Goal: Information Seeking & Learning: Find specific fact

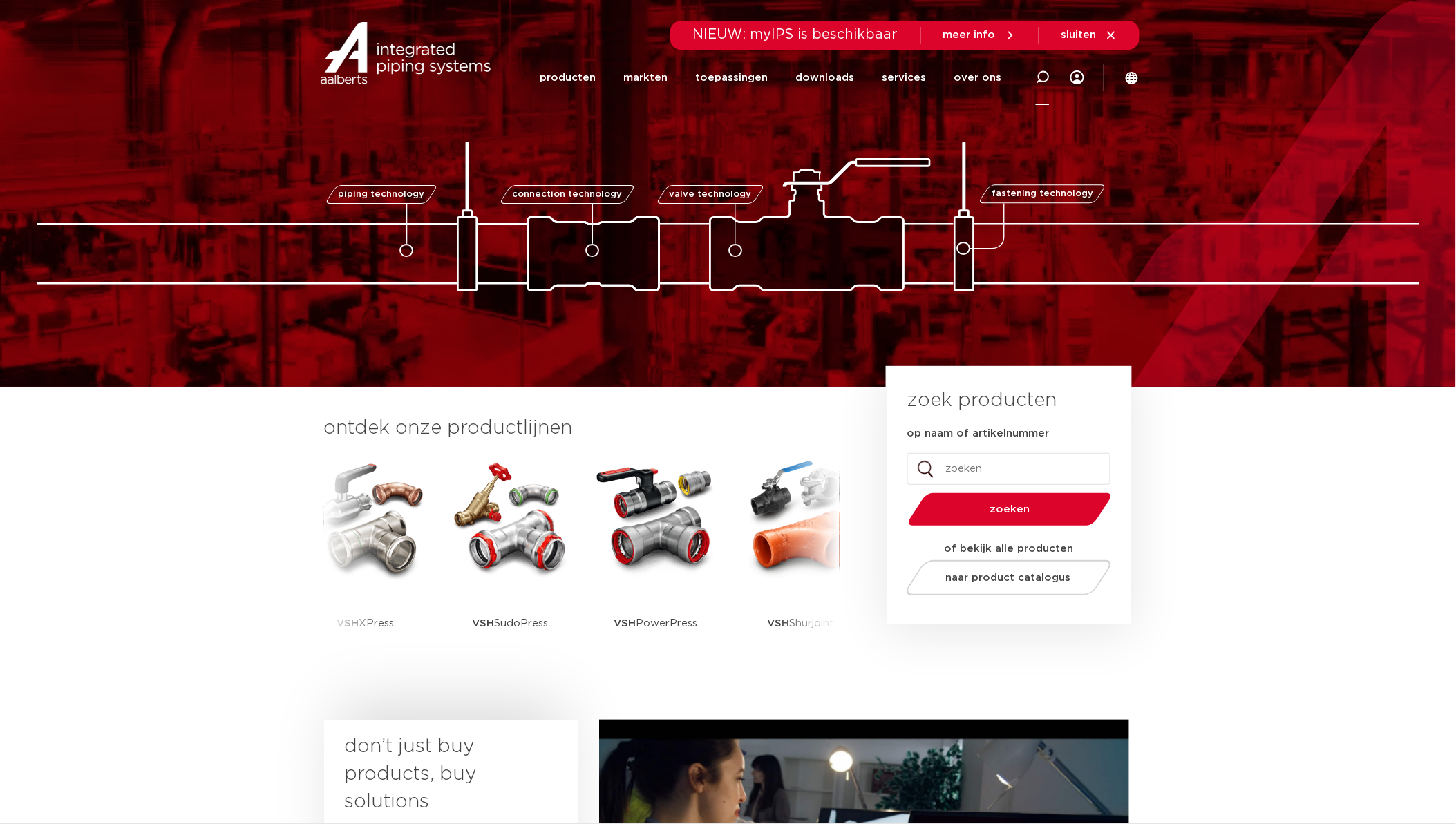
click at [1048, 72] on icon at bounding box center [1042, 77] width 16 height 16
type input "6331G"
click button "Zoeken" at bounding box center [0, 0] width 0 height 0
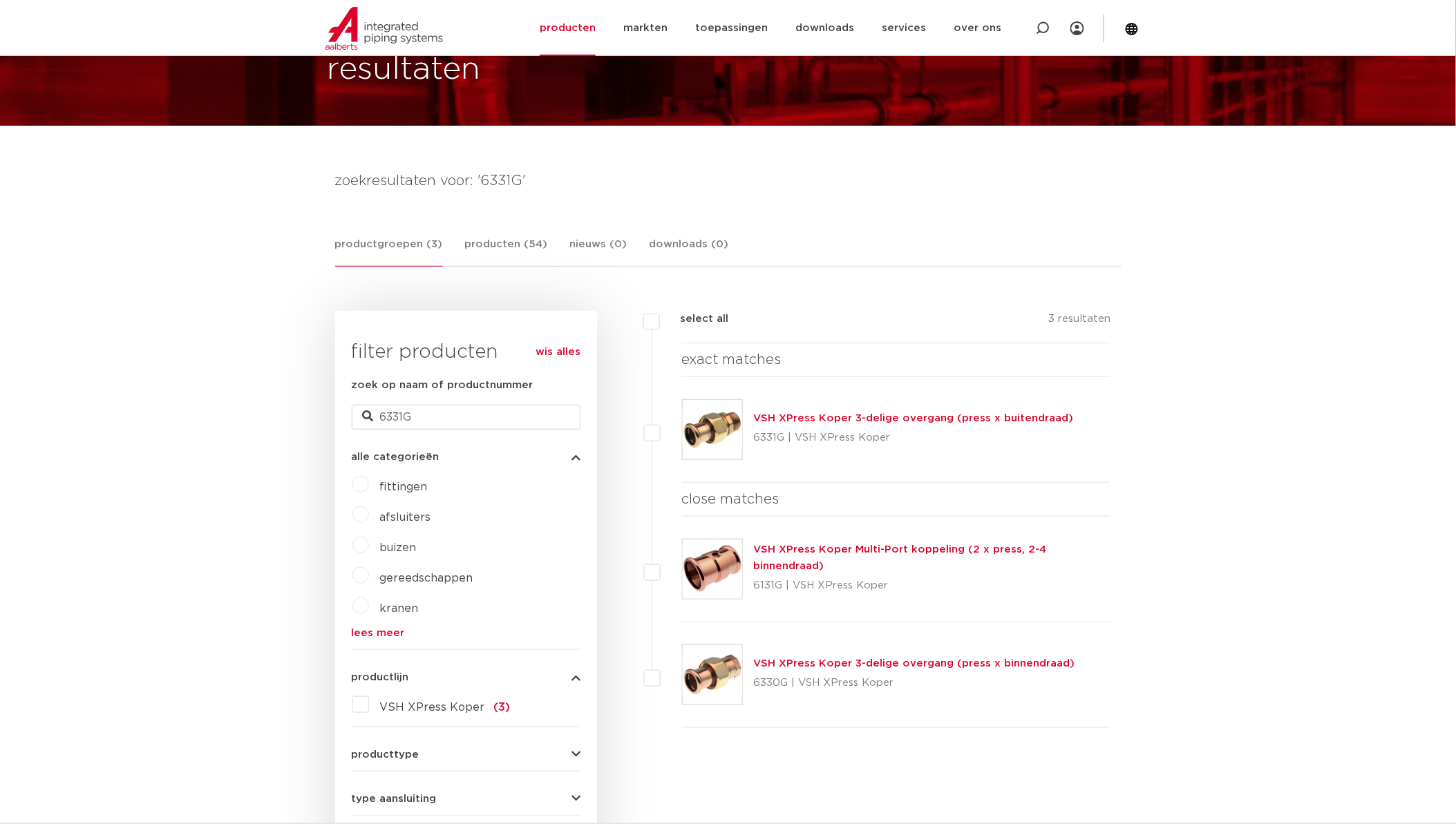
click at [719, 440] on img at bounding box center [712, 429] width 60 height 60
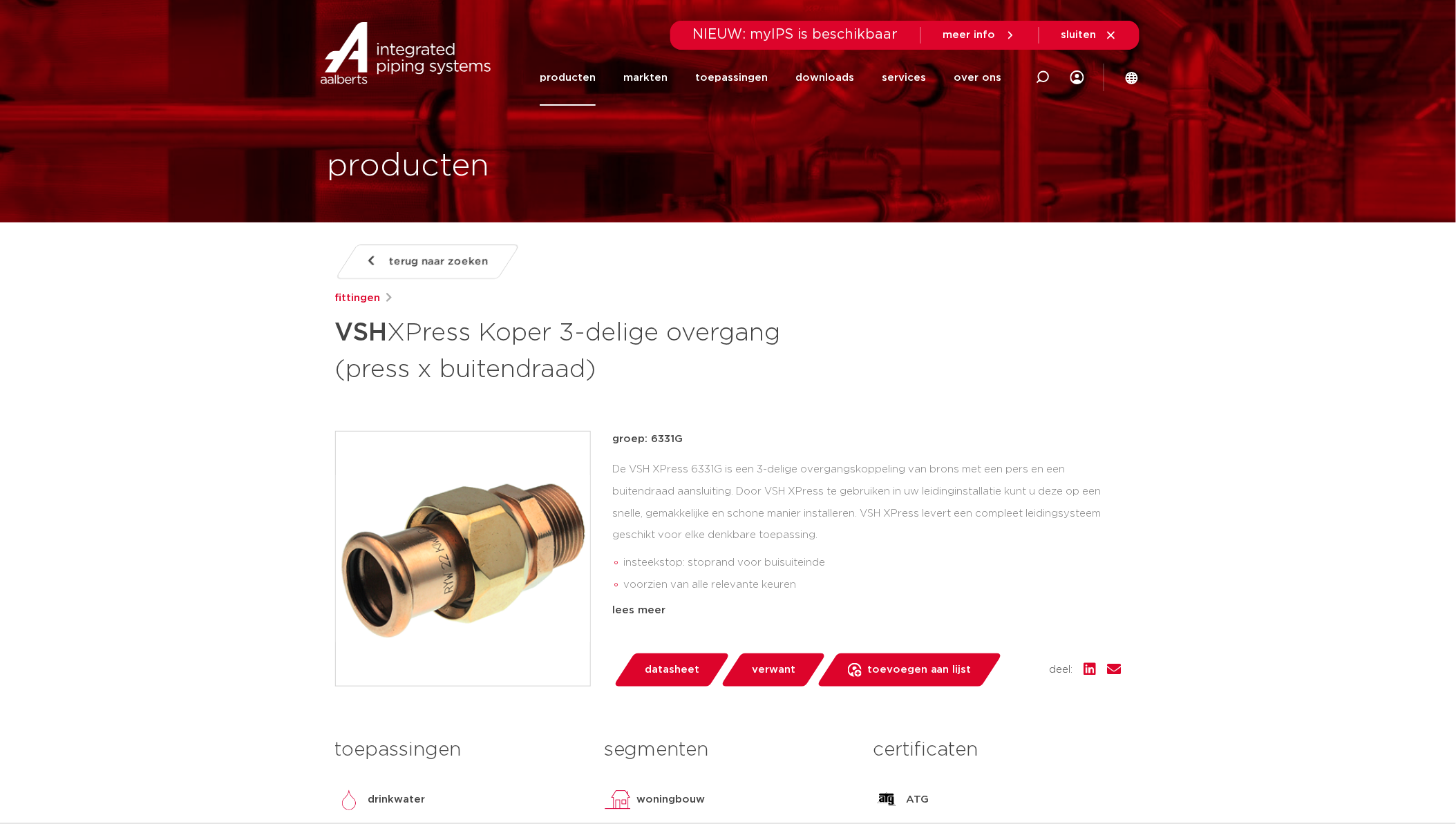
drag, startPoint x: 1045, startPoint y: 75, endPoint x: 1033, endPoint y: 82, distance: 13.9
click at [1045, 75] on icon at bounding box center [1043, 77] width 14 height 14
paste input "SP4331GV"
type input "SP4331GV"
click button "Zoeken" at bounding box center [0, 0] width 0 height 0
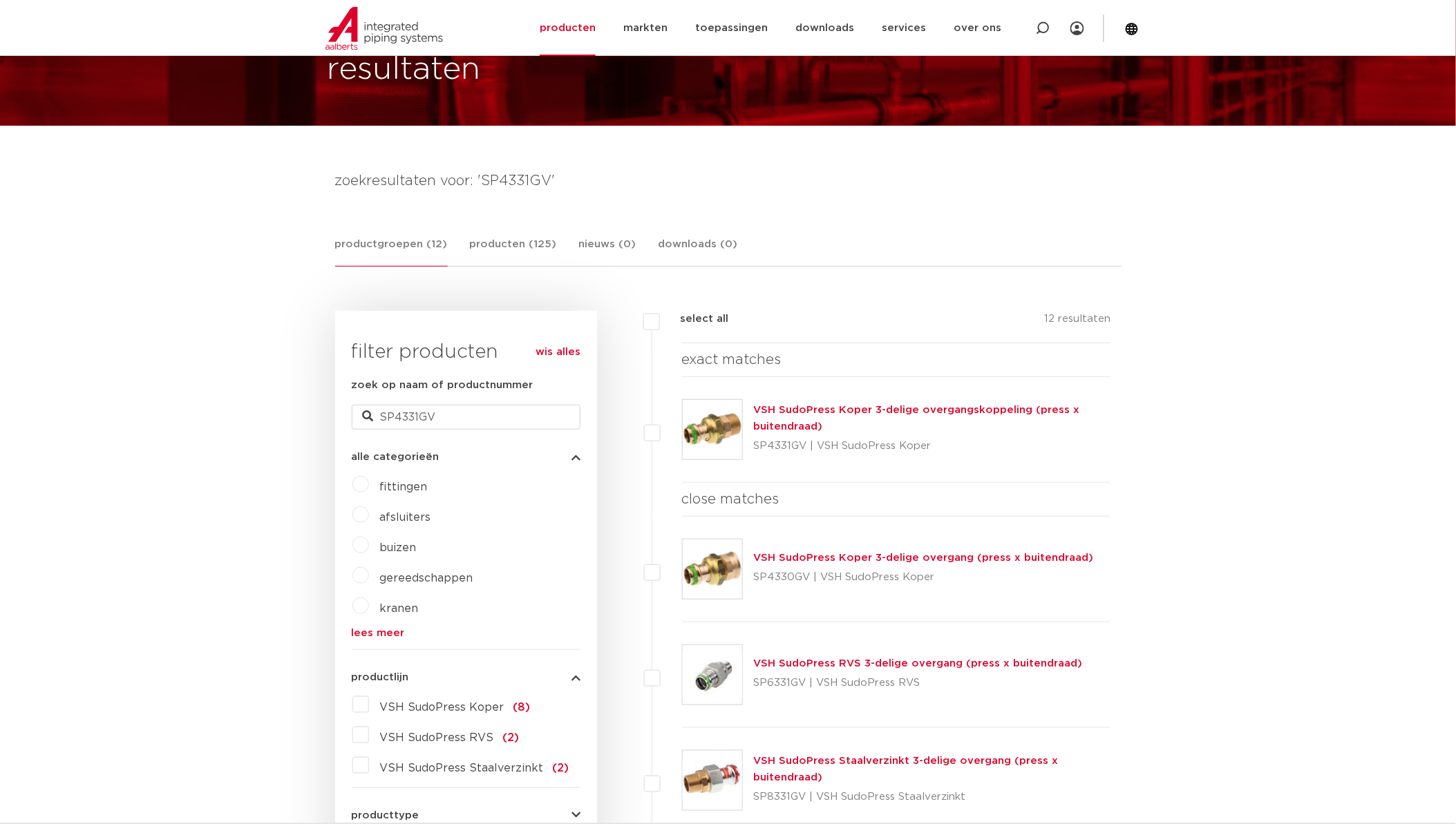
click at [714, 428] on img at bounding box center [712, 429] width 60 height 60
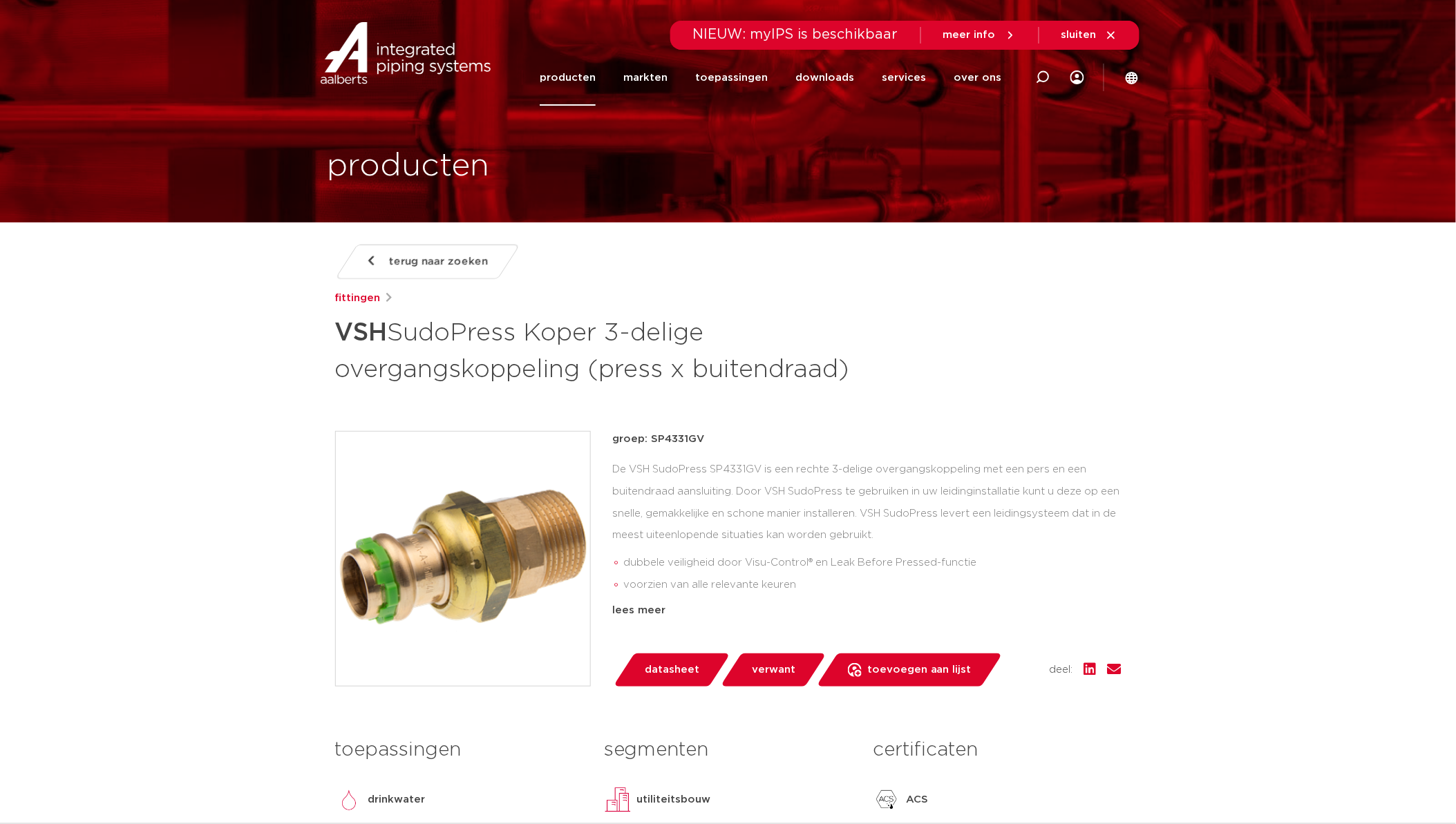
drag, startPoint x: 1034, startPoint y: 71, endPoint x: 1026, endPoint y: 72, distance: 8.1
click at [1029, 71] on div at bounding box center [1043, 78] width 55 height 57
paste input "R2735"
type input "R2735"
click button "Zoeken" at bounding box center [0, 0] width 0 height 0
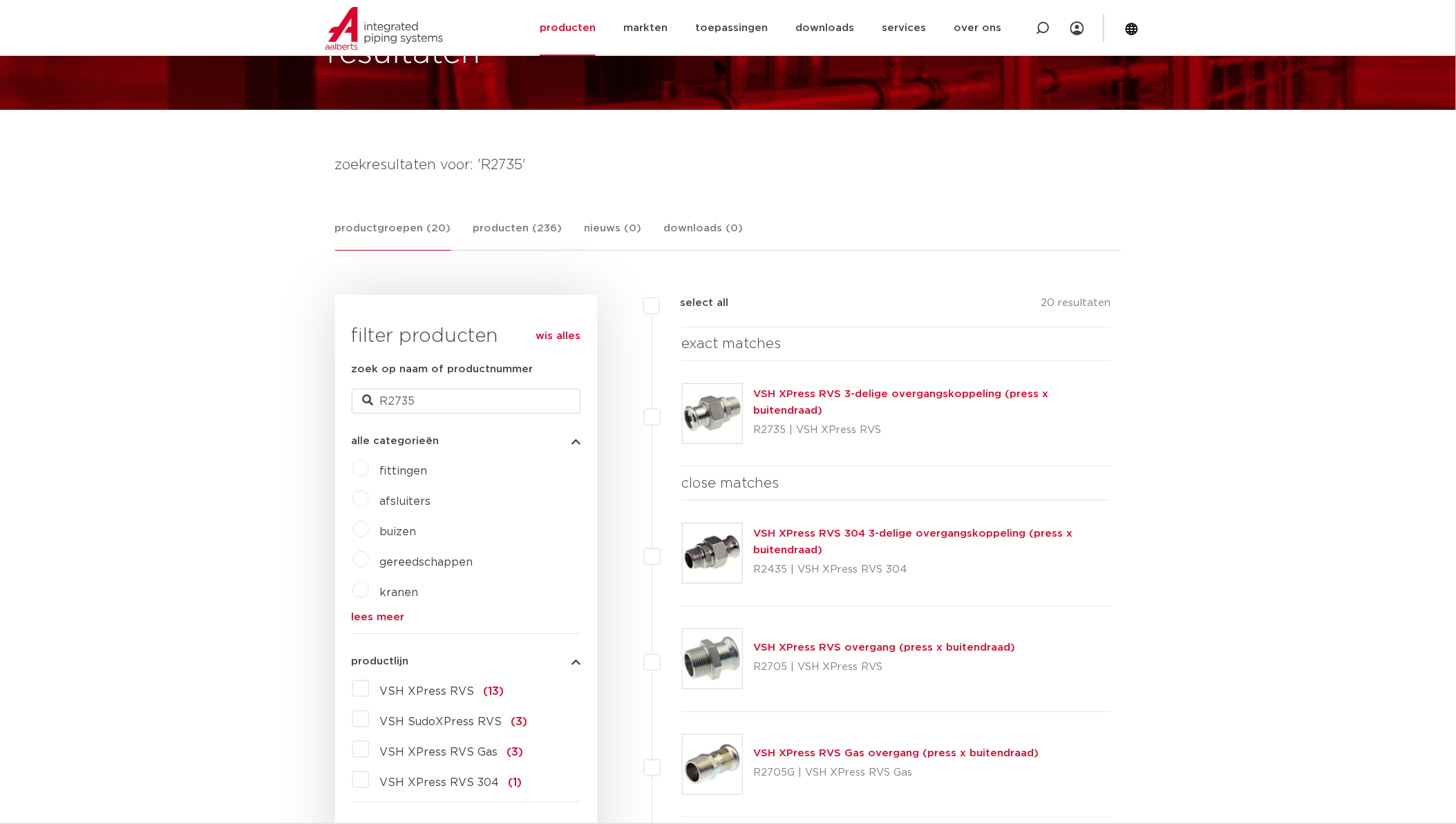
scroll to position [97, 0]
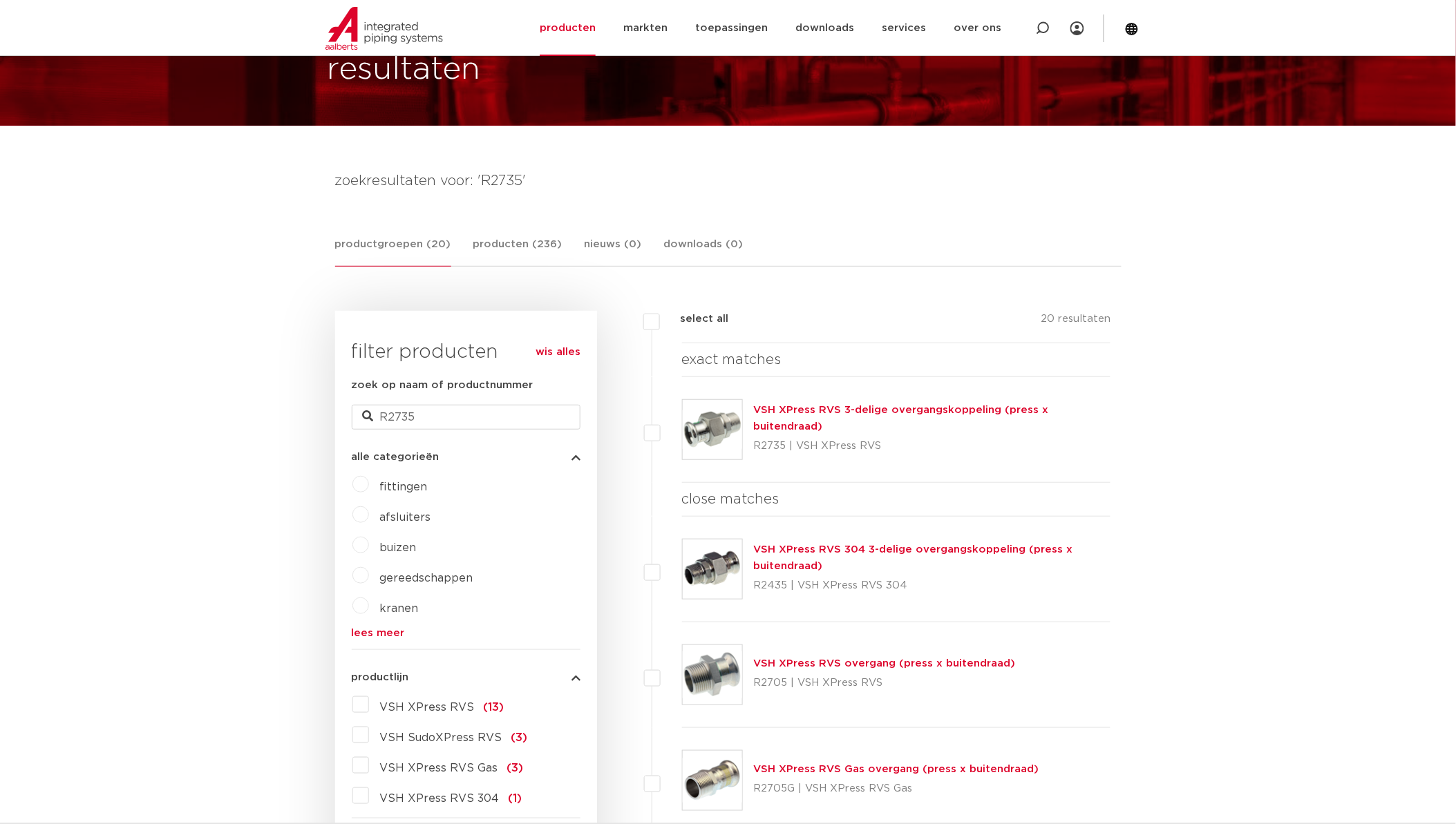
click at [704, 426] on img at bounding box center [712, 429] width 60 height 60
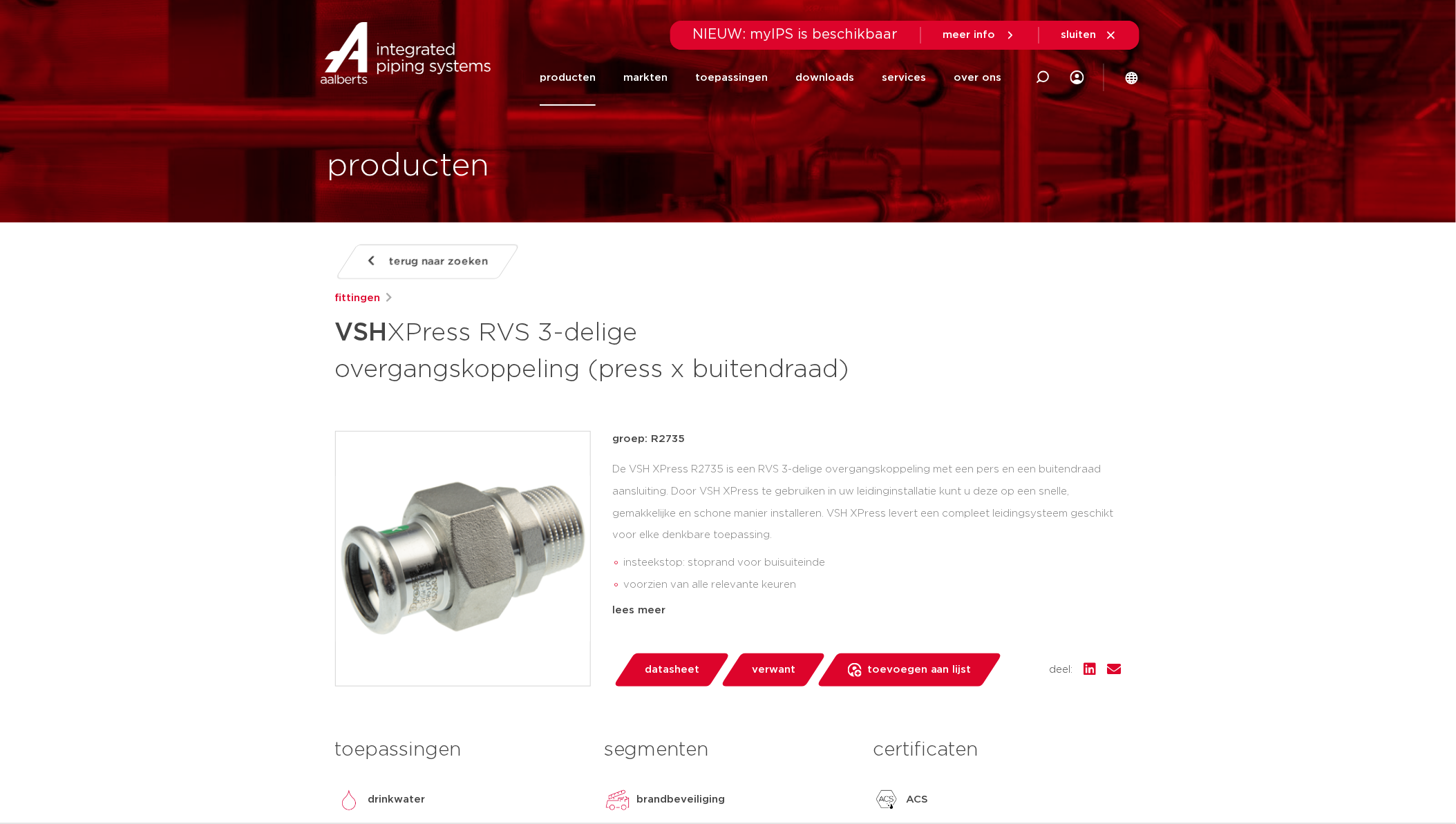
click at [588, 73] on link "producten" at bounding box center [567, 77] width 56 height 56
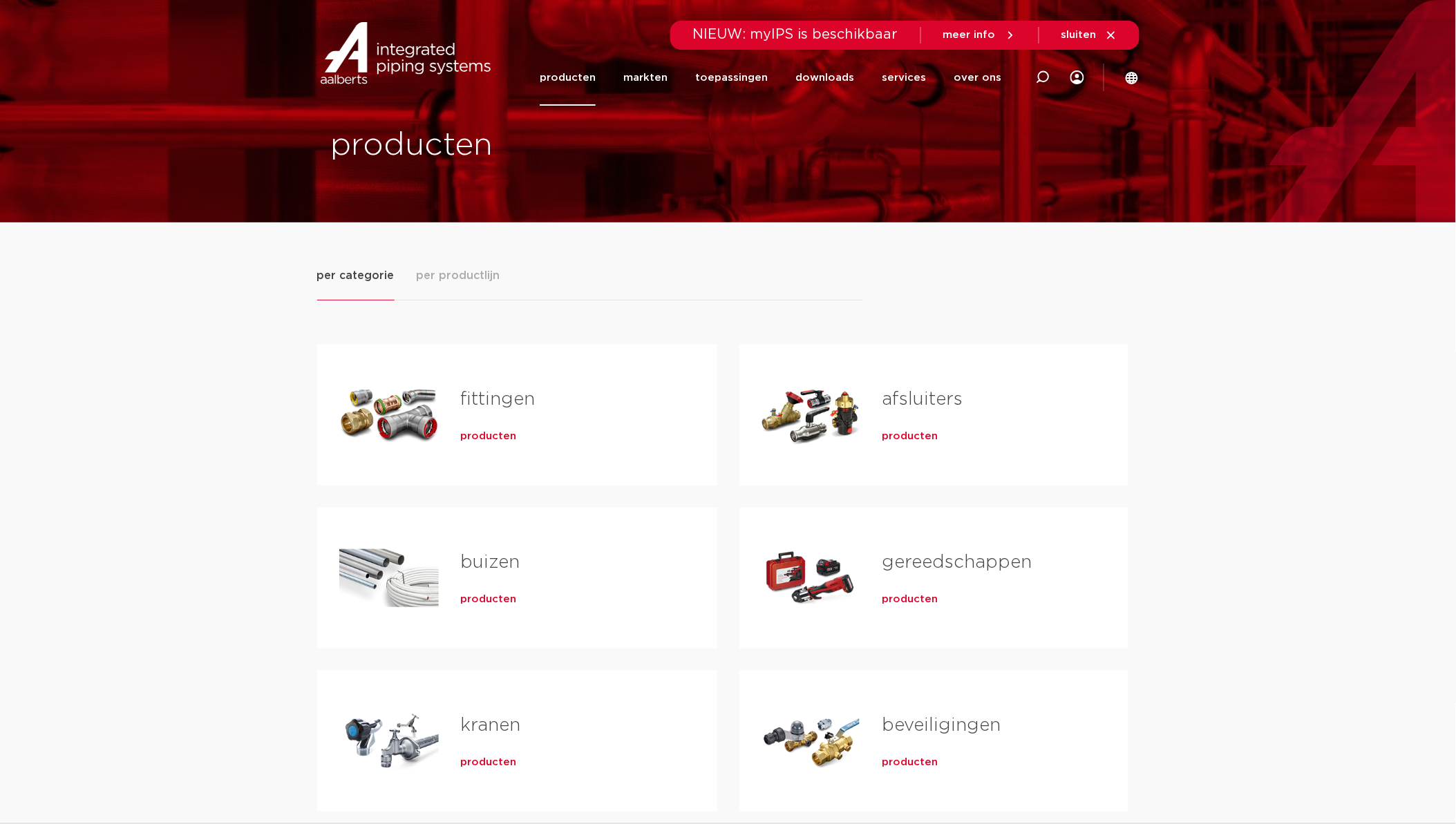
click at [471, 435] on span "producten" at bounding box center [488, 437] width 56 height 14
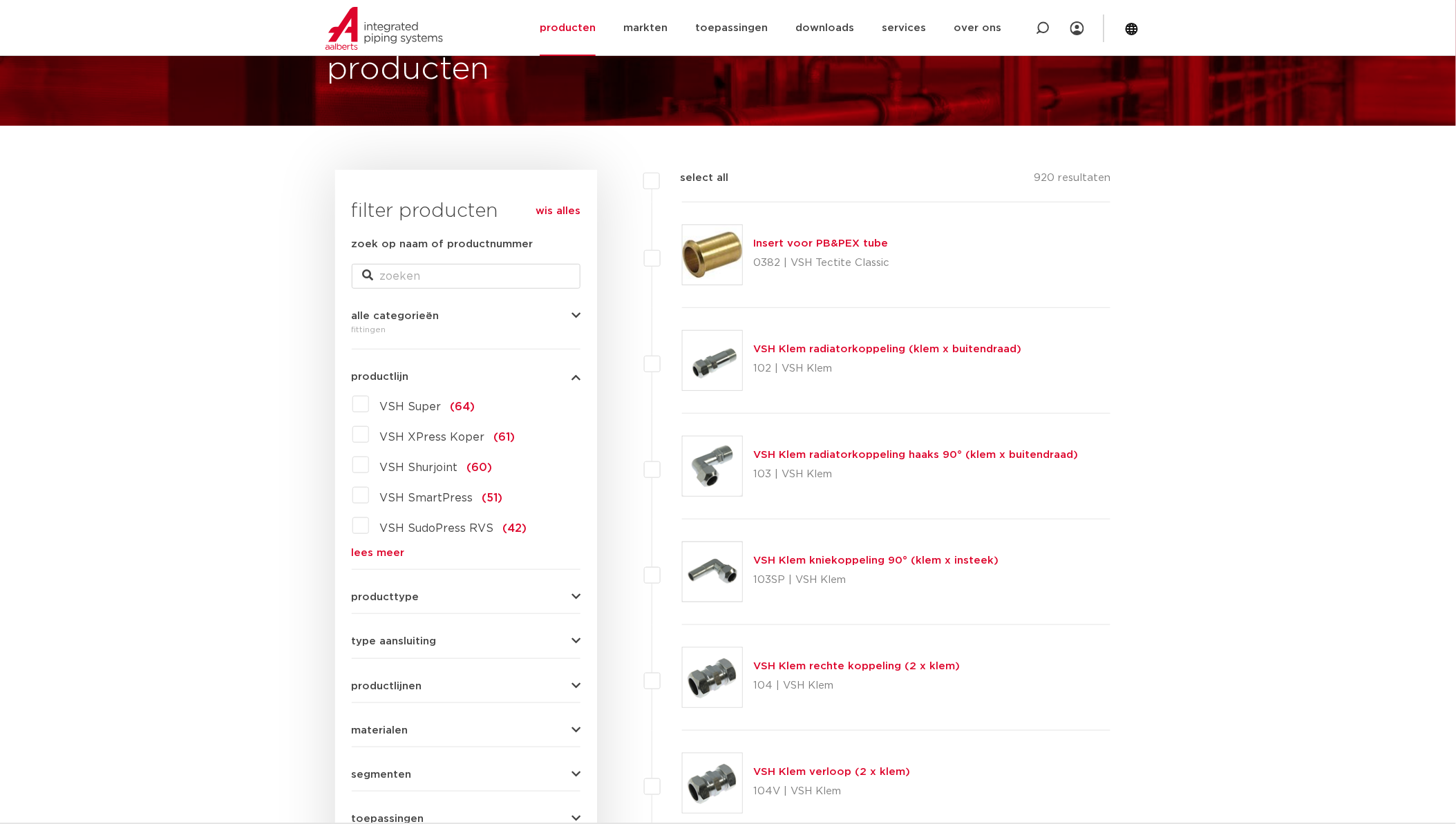
click at [399, 551] on link "lees meer" at bounding box center [465, 552] width 229 height 10
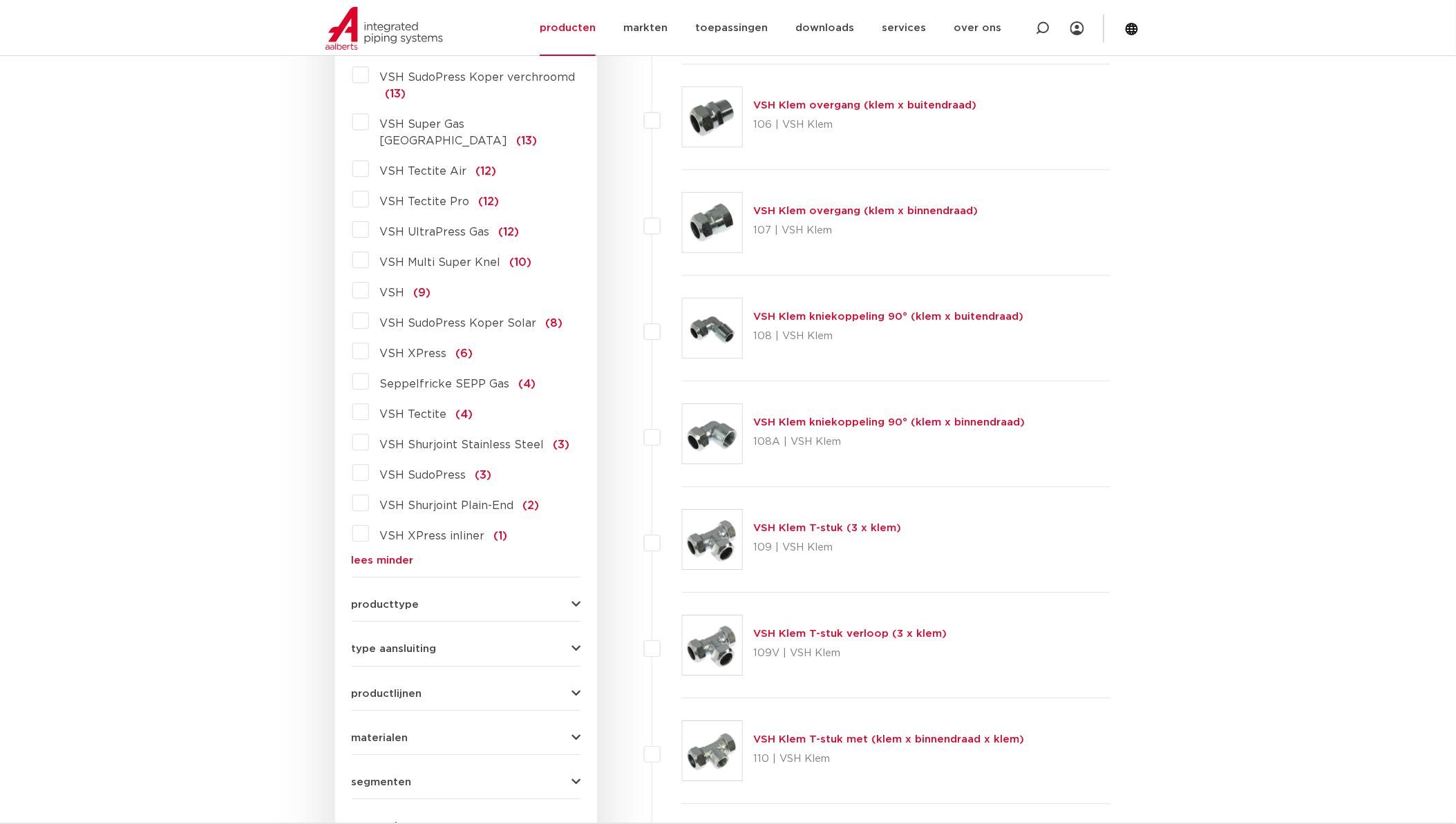
scroll to position [1324, 0]
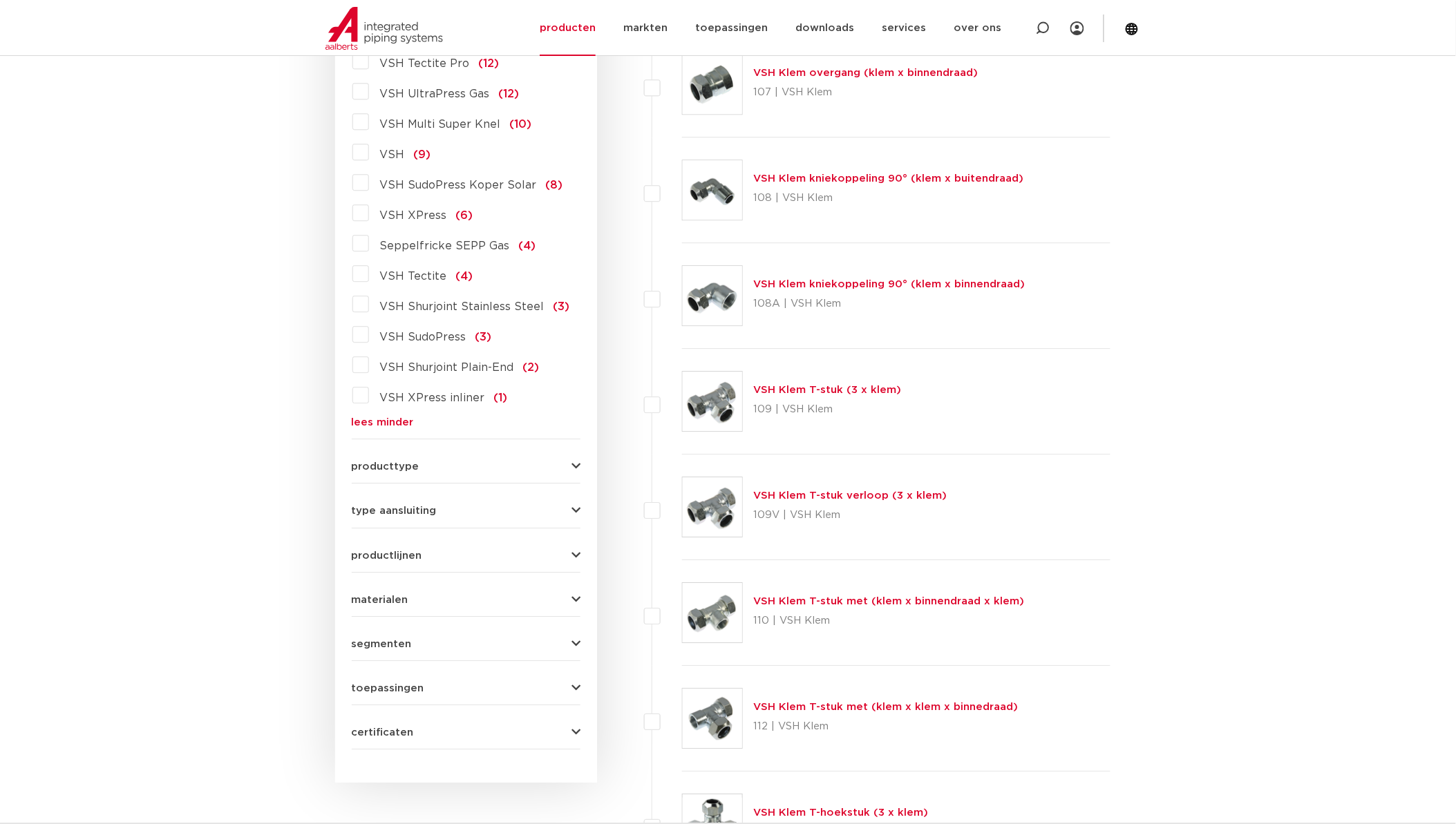
click at [397, 461] on span "producttype" at bounding box center [385, 466] width 67 height 10
click at [369, 514] on label "meerdelig (62)" at bounding box center [420, 524] width 101 height 22
click at [0, 0] on input "meerdelig (62)" at bounding box center [0, 0] width 0 height 0
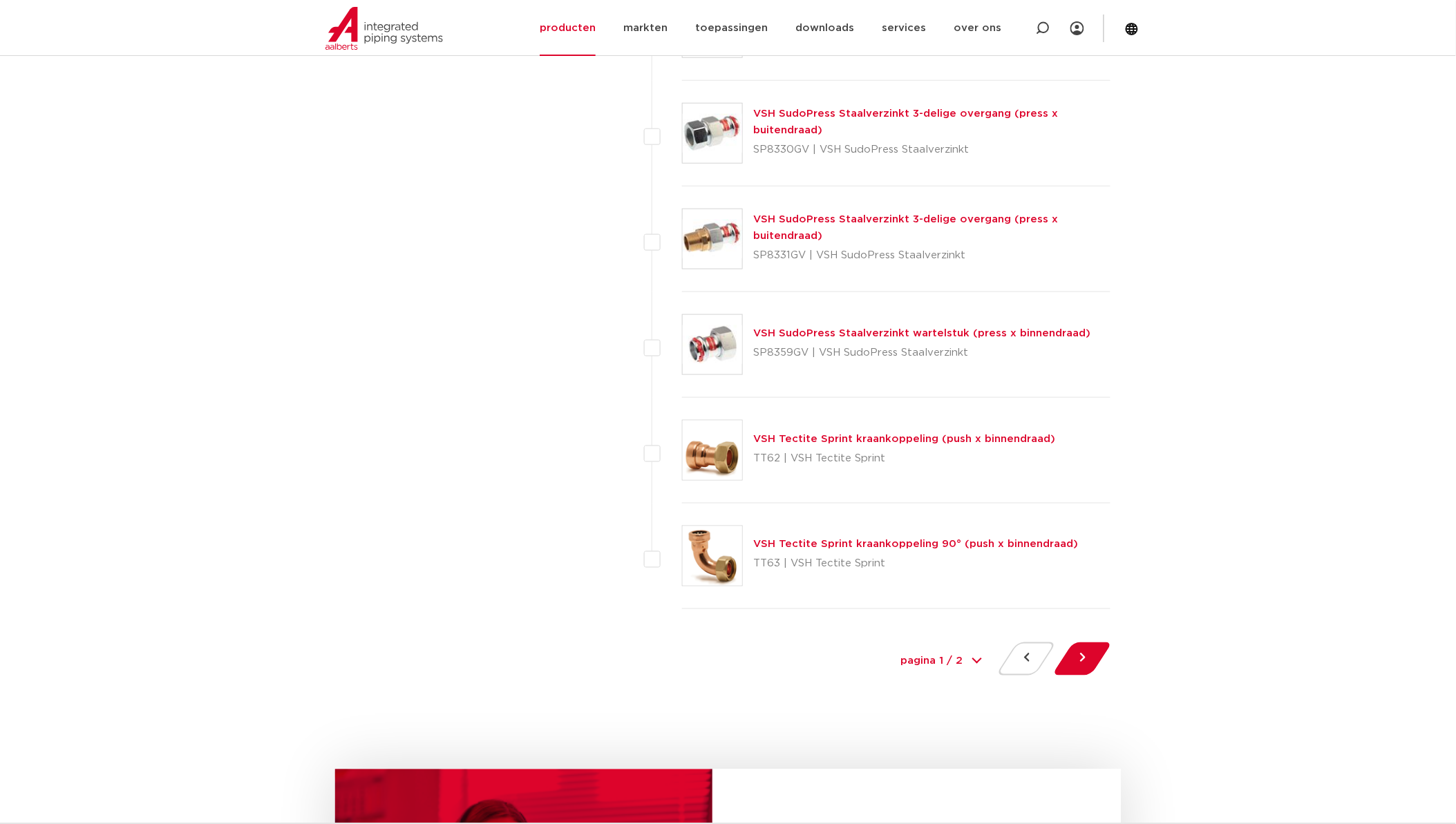
scroll to position [6064, 0]
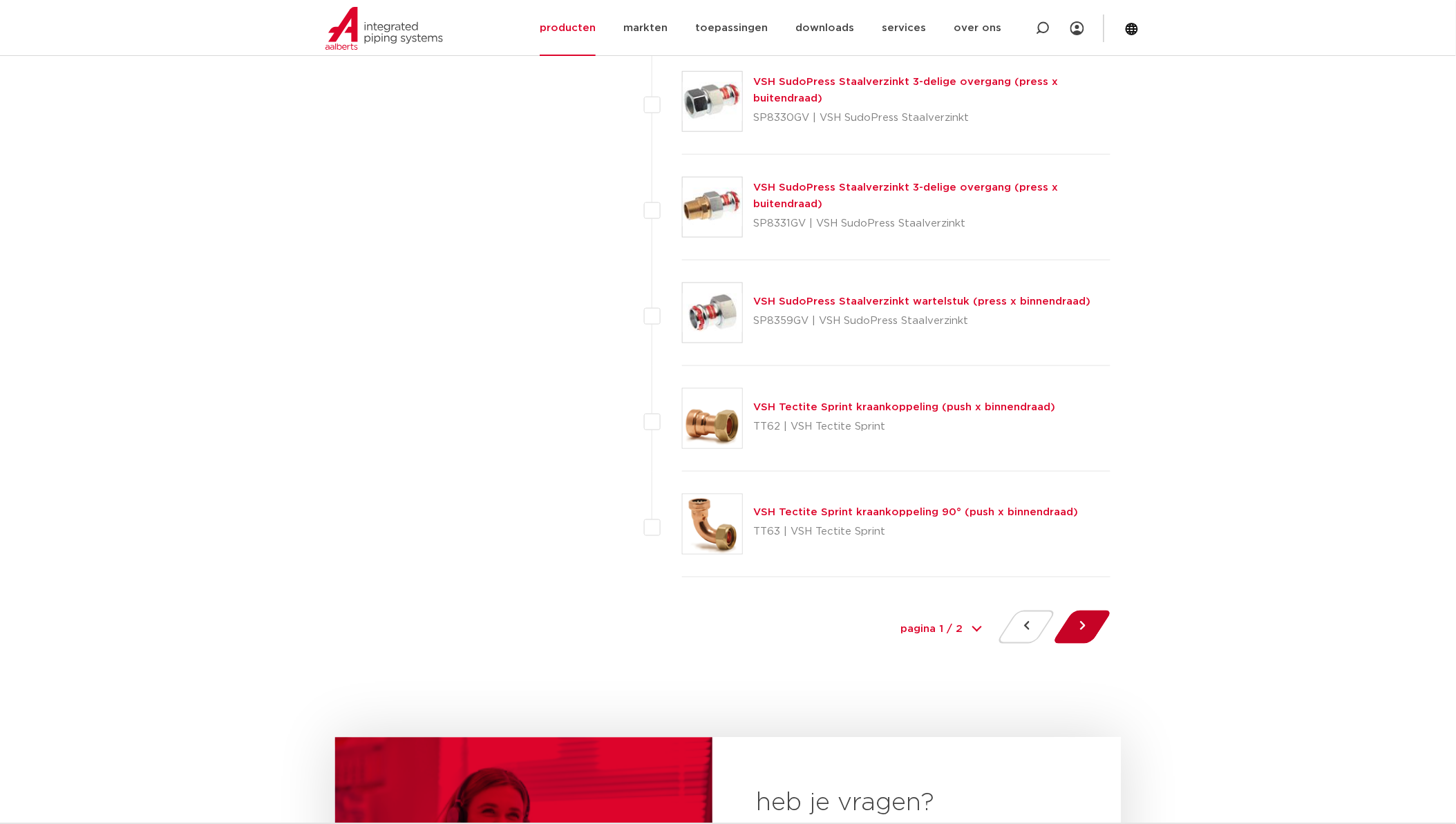
click at [1095, 619] on button at bounding box center [1082, 627] width 39 height 33
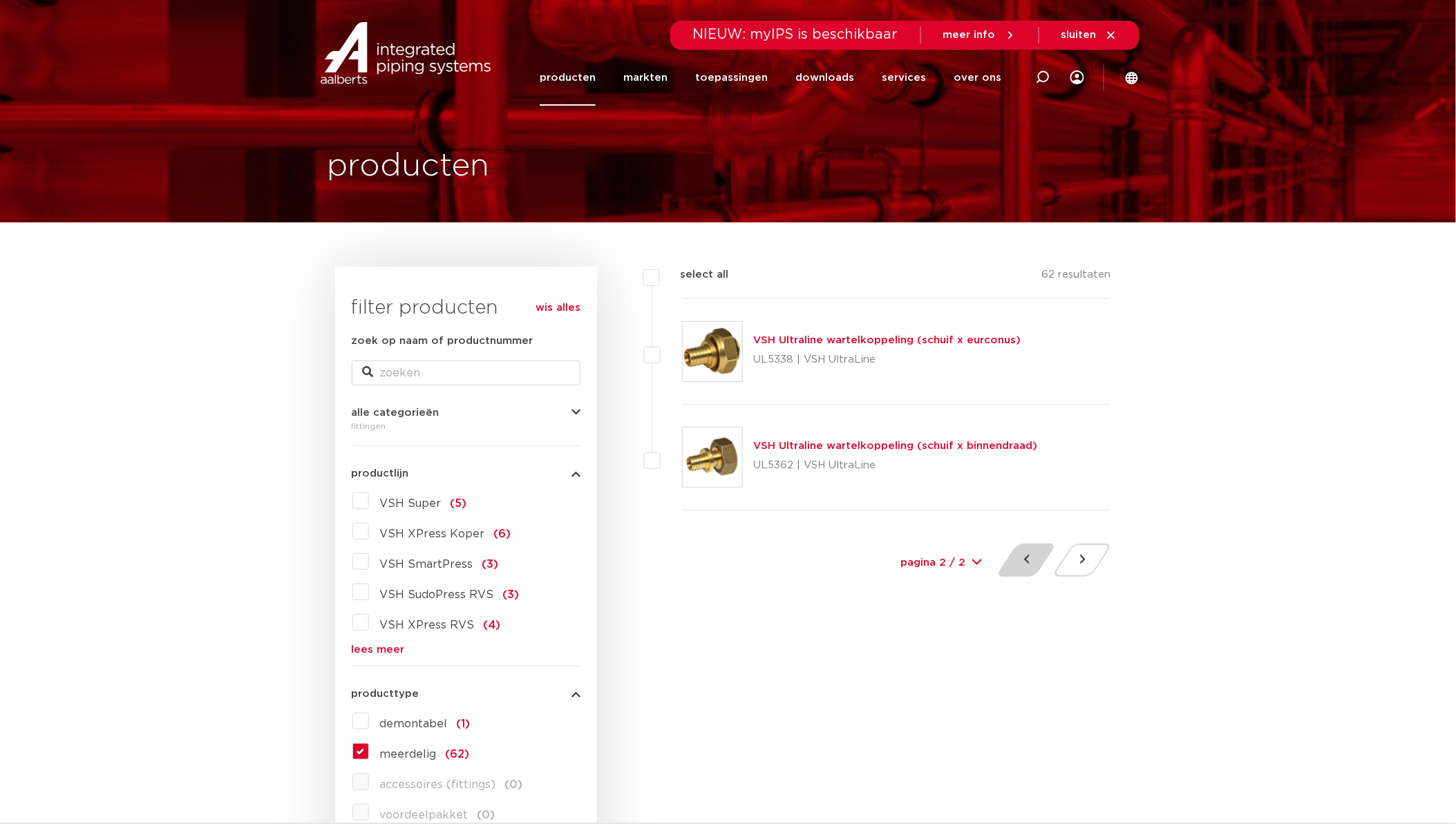
click at [1019, 561] on button at bounding box center [1026, 560] width 39 height 33
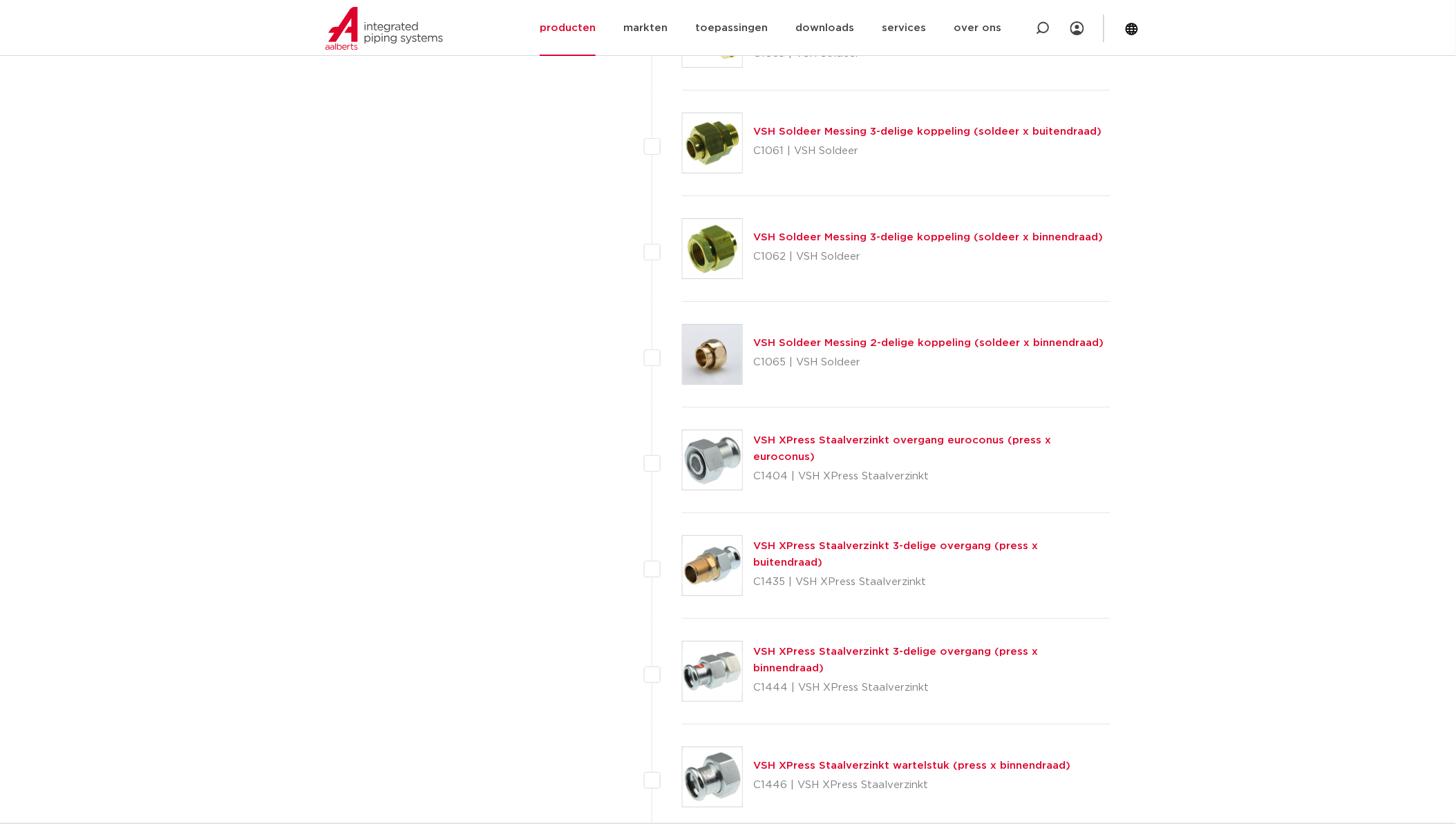
scroll to position [1765, 0]
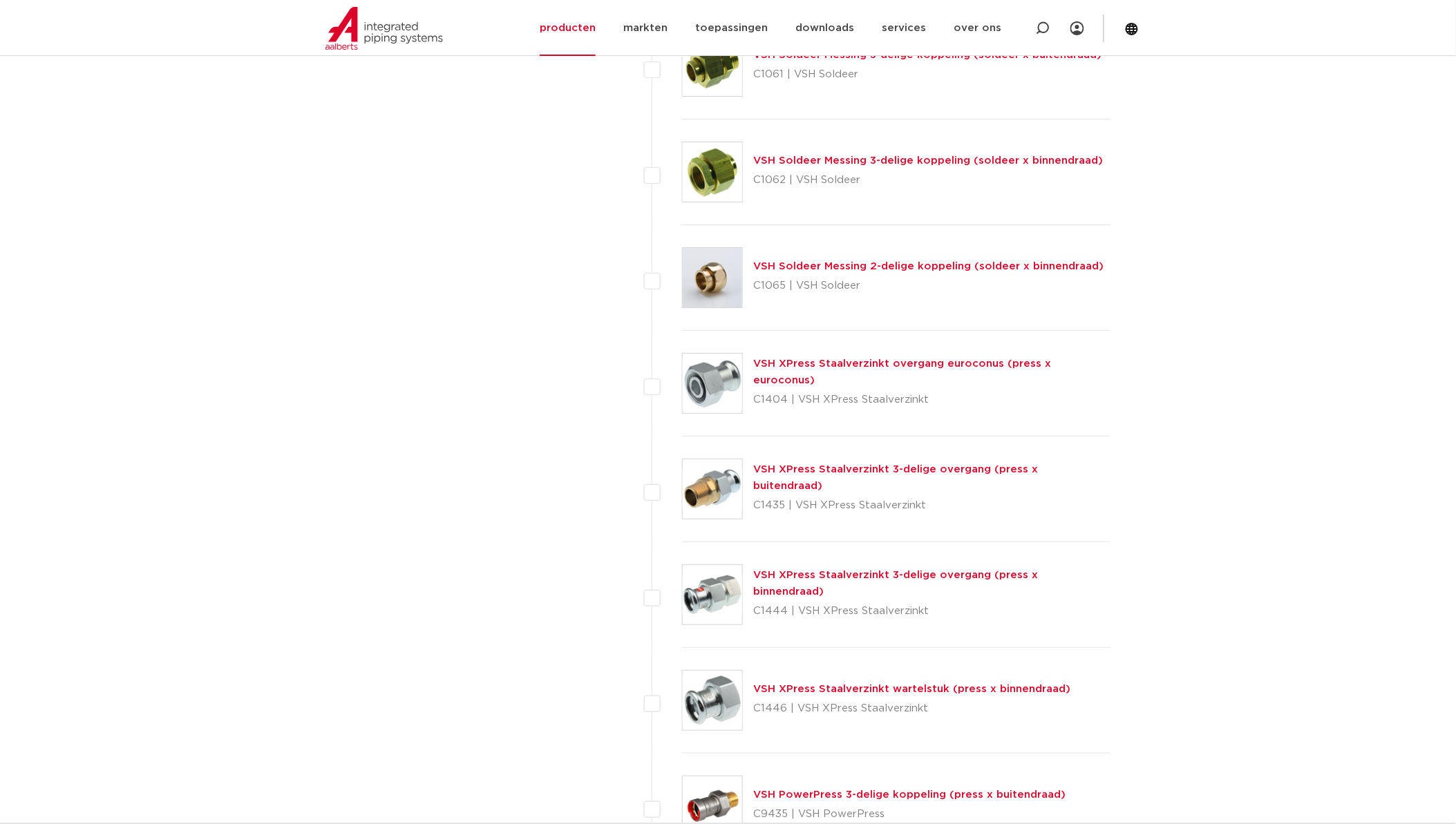
click at [705, 485] on img at bounding box center [712, 489] width 60 height 60
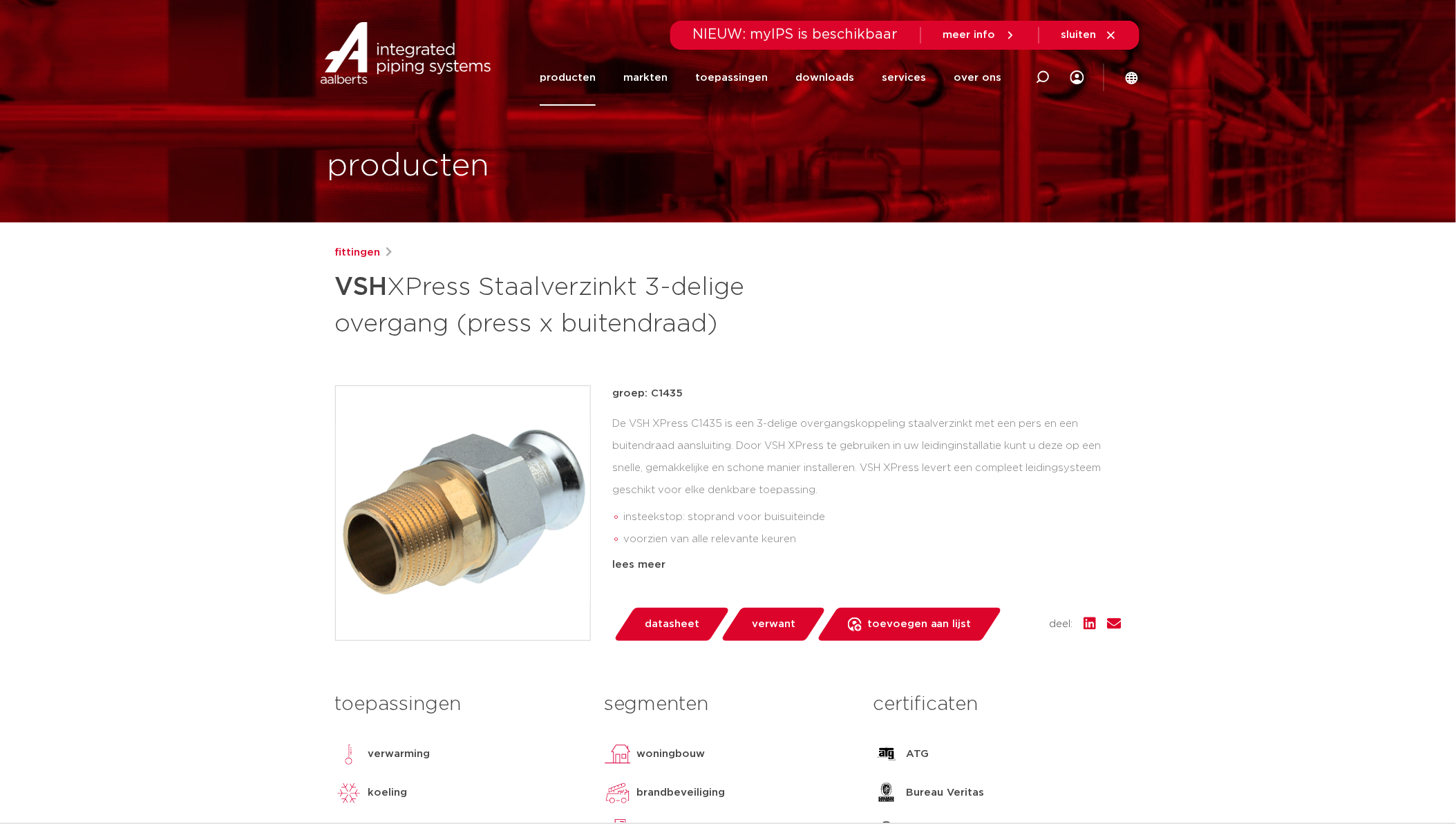
drag, startPoint x: 696, startPoint y: 392, endPoint x: 652, endPoint y: 397, distance: 44.3
click at [652, 397] on p "groep: C1435" at bounding box center [868, 393] width 509 height 16
copy p "C1435"
click at [1044, 78] on icon at bounding box center [1043, 77] width 14 height 14
paste input "C1435"
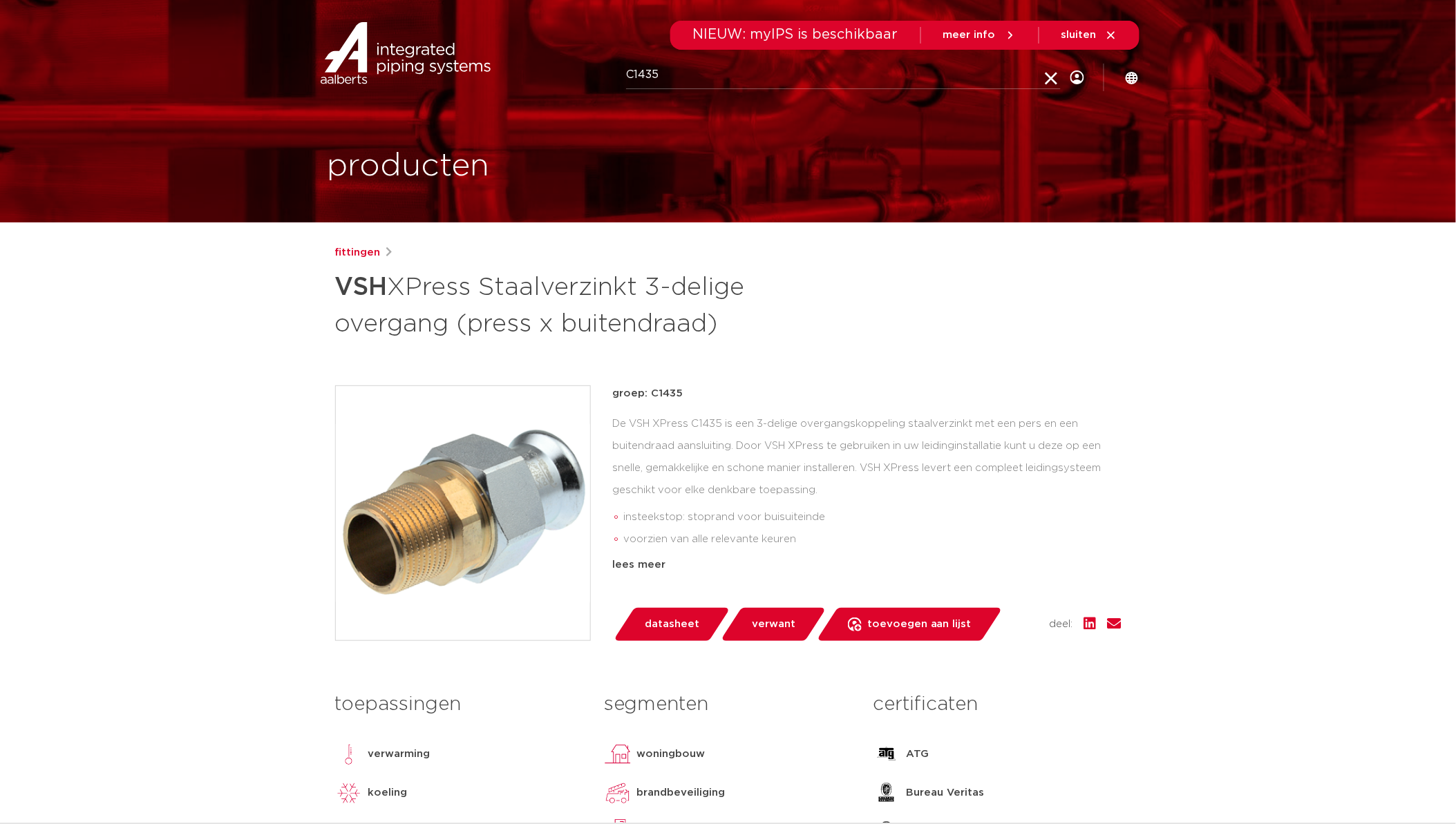
click at [513, 492] on img at bounding box center [463, 514] width 255 height 254
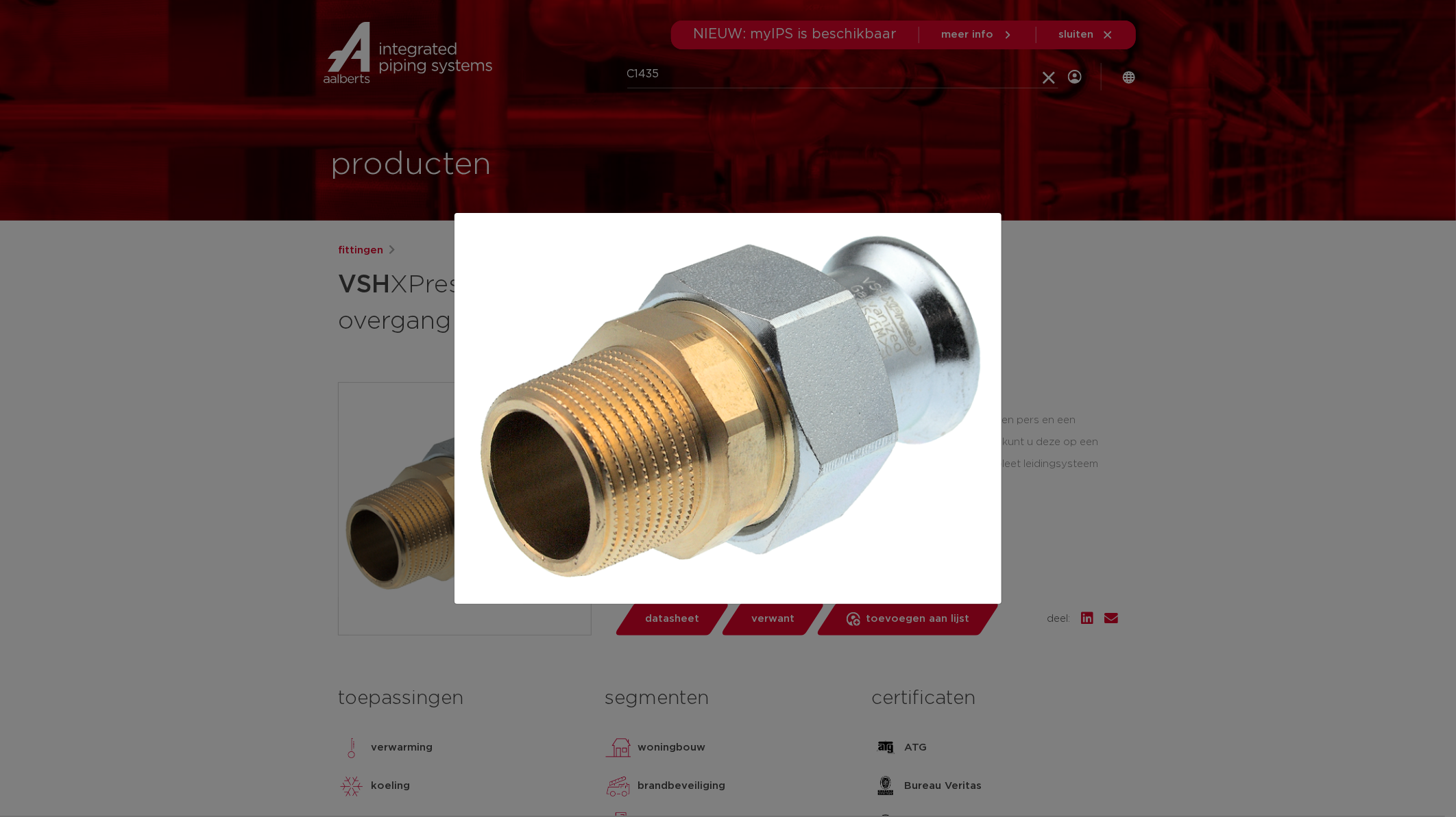
drag, startPoint x: 499, startPoint y: 490, endPoint x: 610, endPoint y: 411, distance: 136.2
click at [610, 411] on img at bounding box center [727, 408] width 525 height 369
click at [631, 422] on img at bounding box center [727, 408] width 525 height 369
click at [258, 446] on div at bounding box center [728, 408] width 1456 height 817
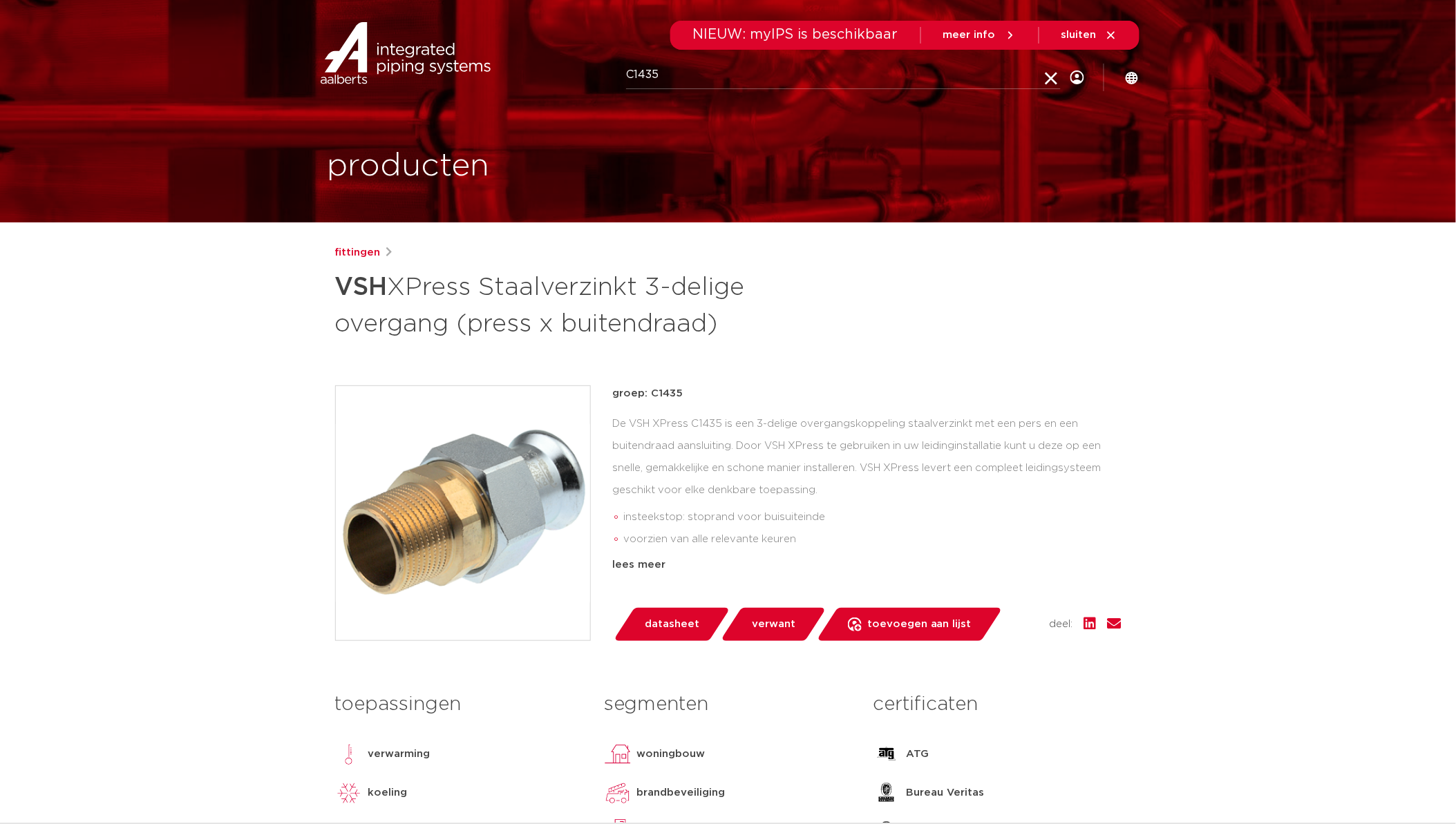
drag, startPoint x: 1049, startPoint y: 76, endPoint x: 999, endPoint y: 79, distance: 50.1
click at [1048, 77] on icon at bounding box center [1051, 80] width 19 height 19
click at [1037, 83] on icon at bounding box center [1043, 77] width 14 height 14
type input "C"
paste input "38450"
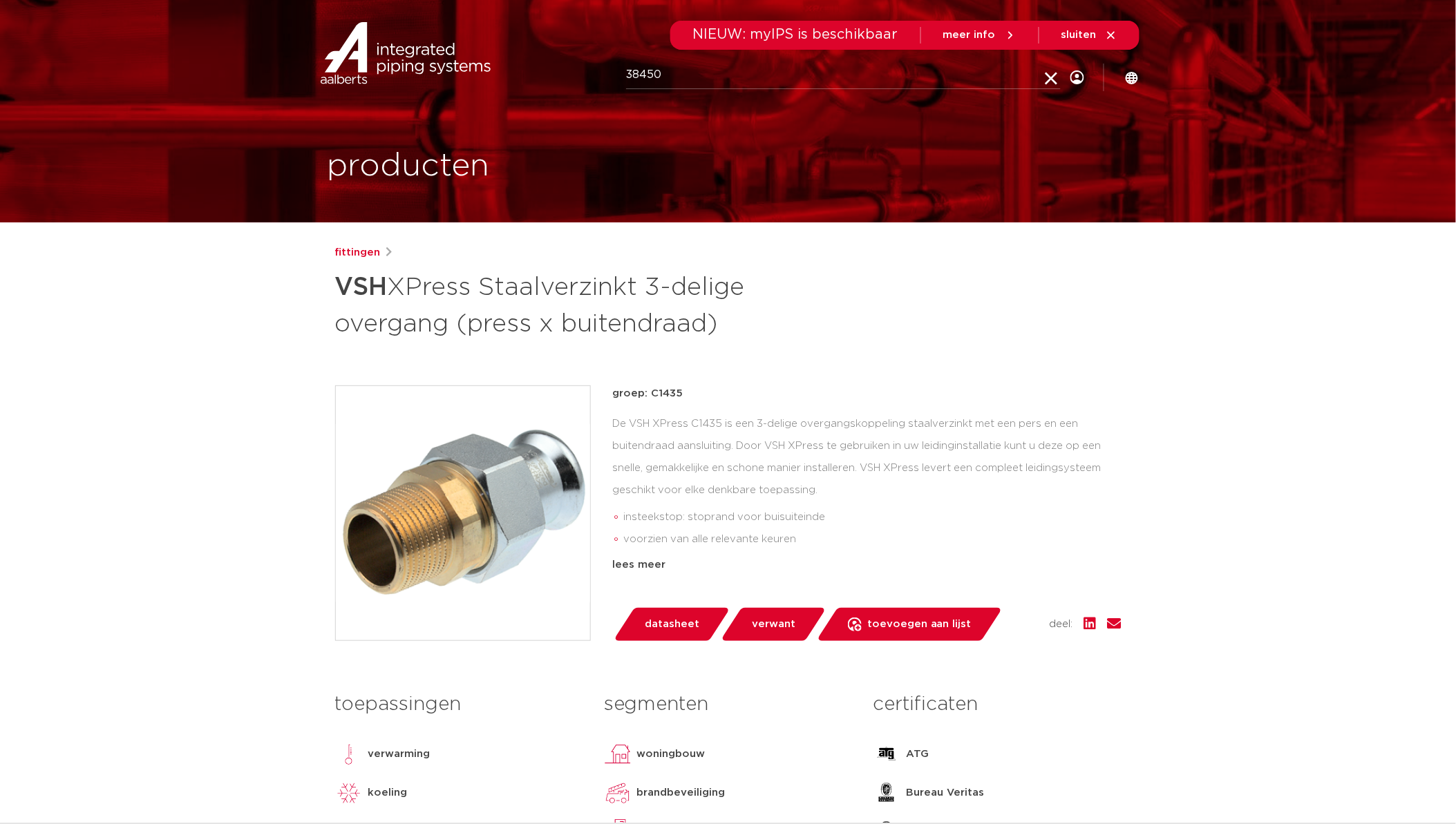
type input "38450"
click button "Zoeken" at bounding box center [0, 0] width 0 height 0
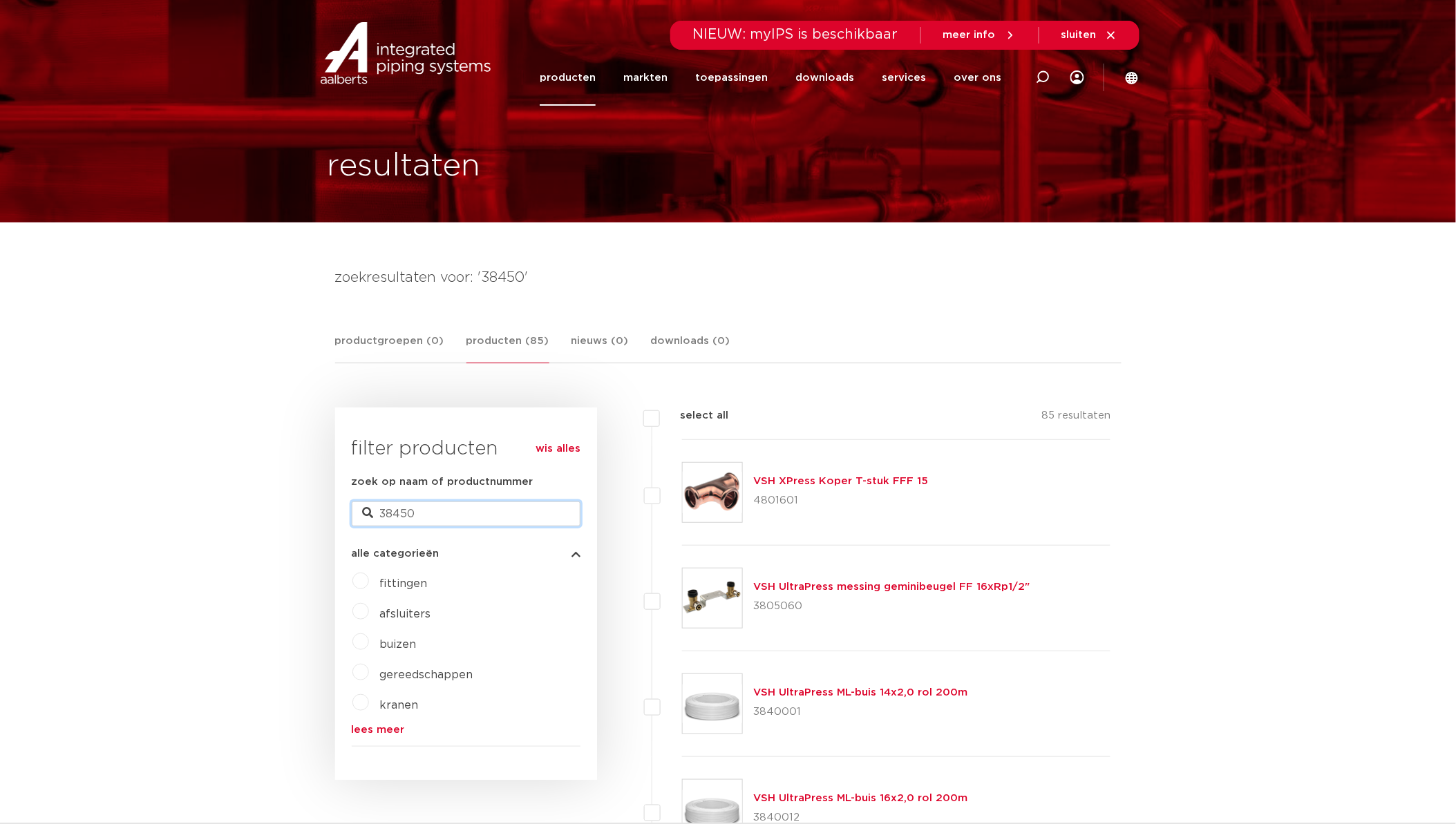
click at [440, 521] on input "38450" at bounding box center [465, 514] width 229 height 25
click at [784, 485] on link "VSH XPress Koper T-stuk FFF 15" at bounding box center [841, 480] width 175 height 10
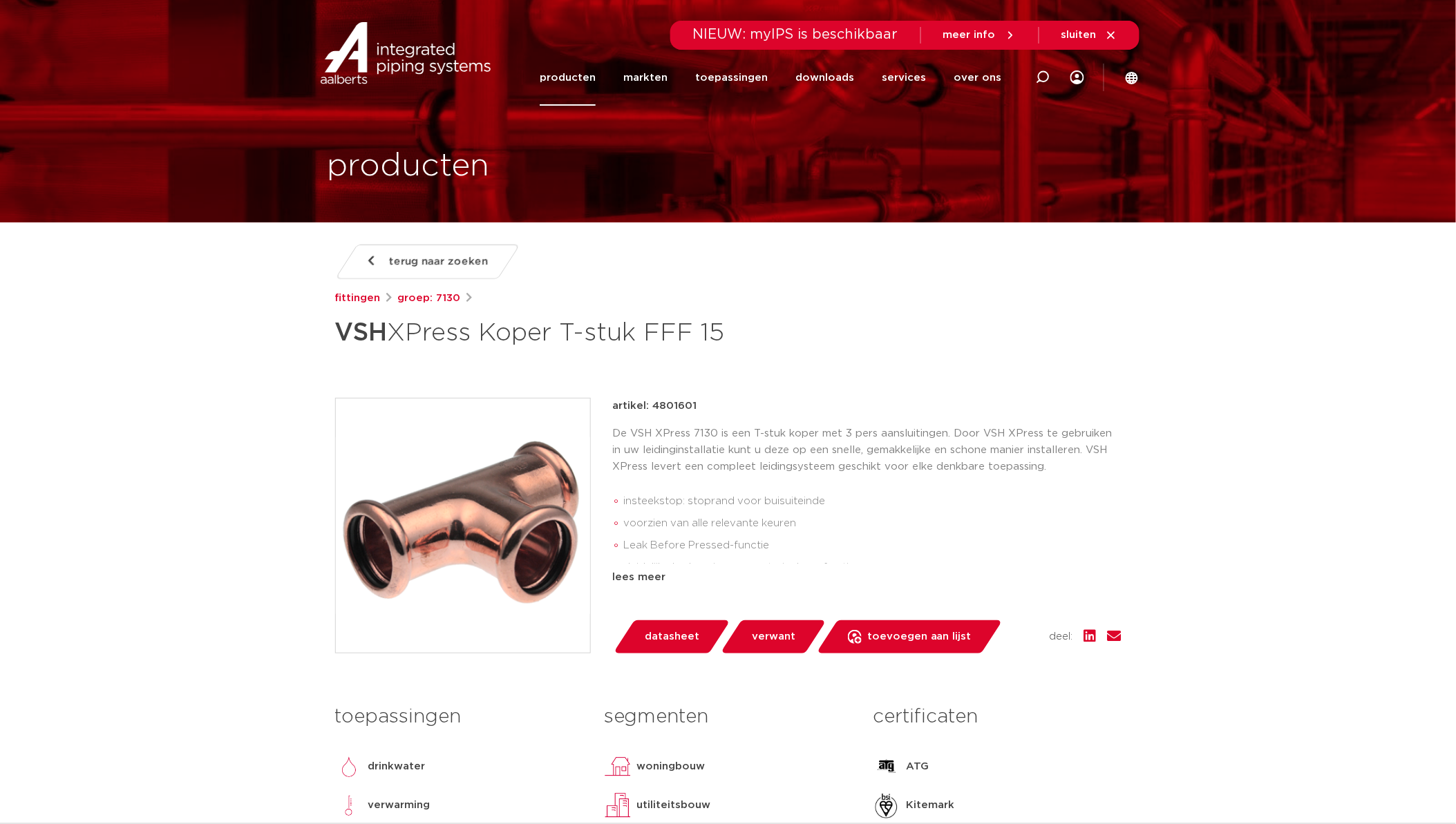
click at [517, 501] on img at bounding box center [463, 526] width 255 height 254
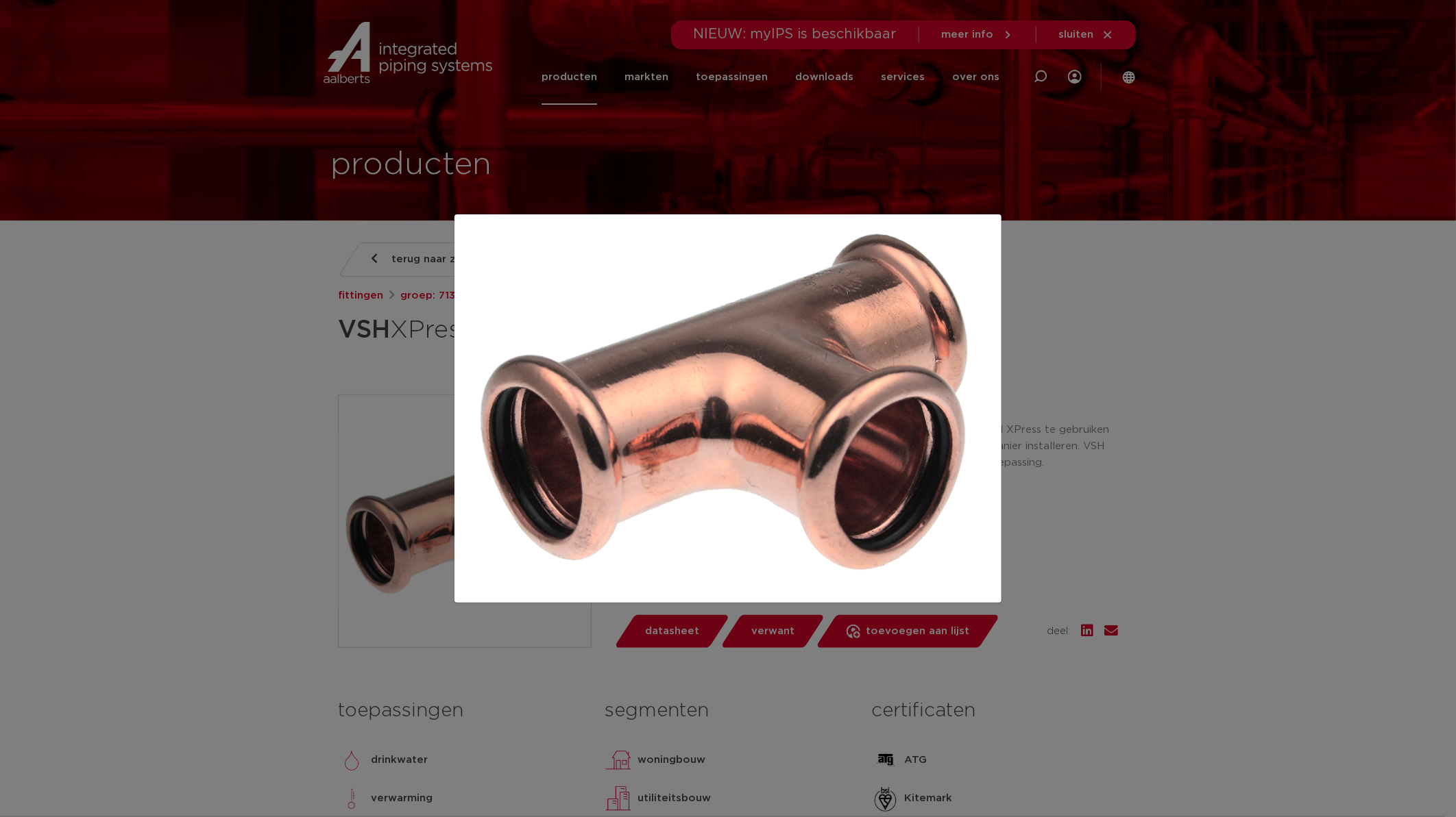
click at [694, 306] on div at bounding box center [728, 408] width 1456 height 817
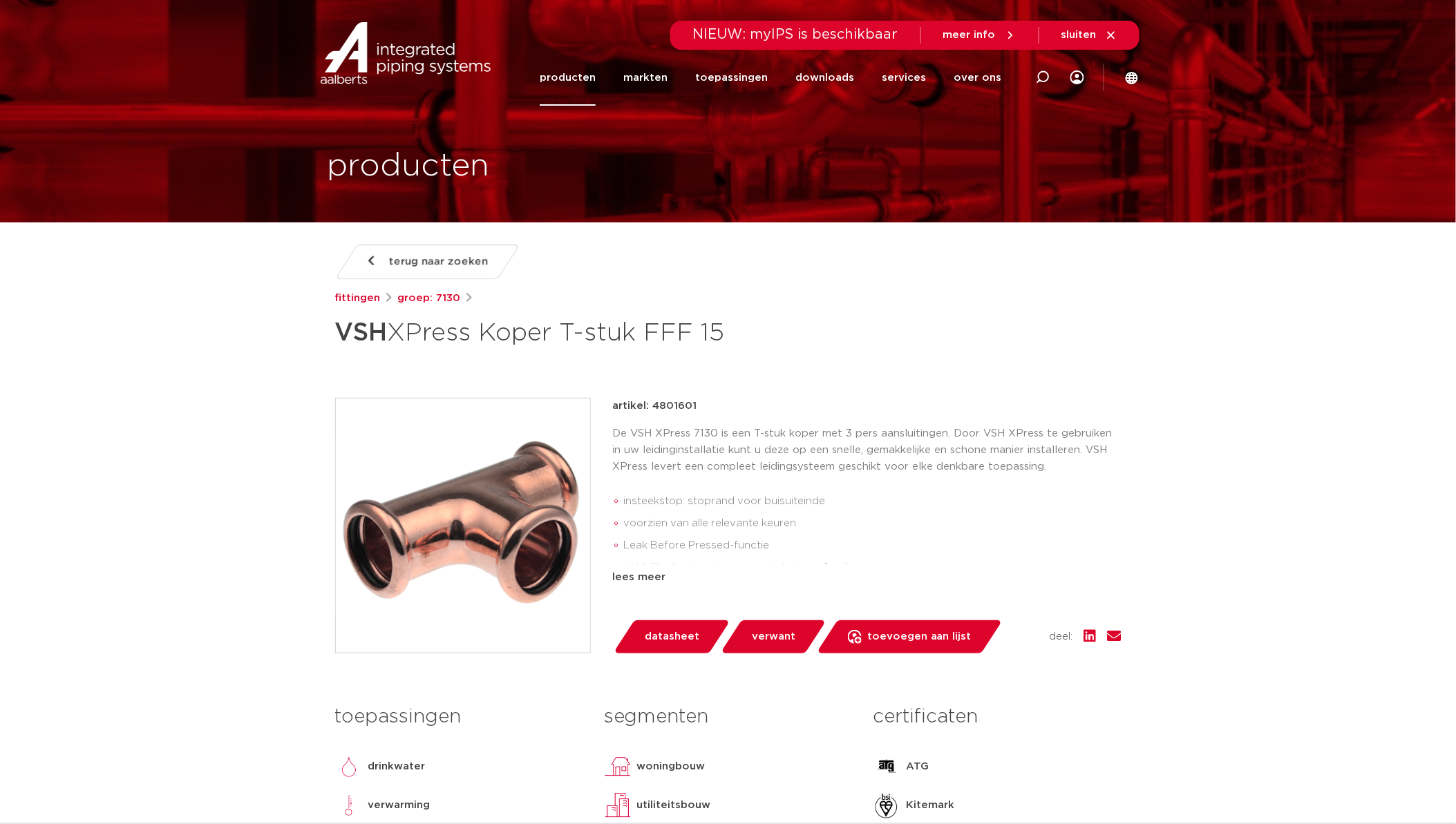
click at [687, 638] on span "datasheet" at bounding box center [671, 636] width 54 height 22
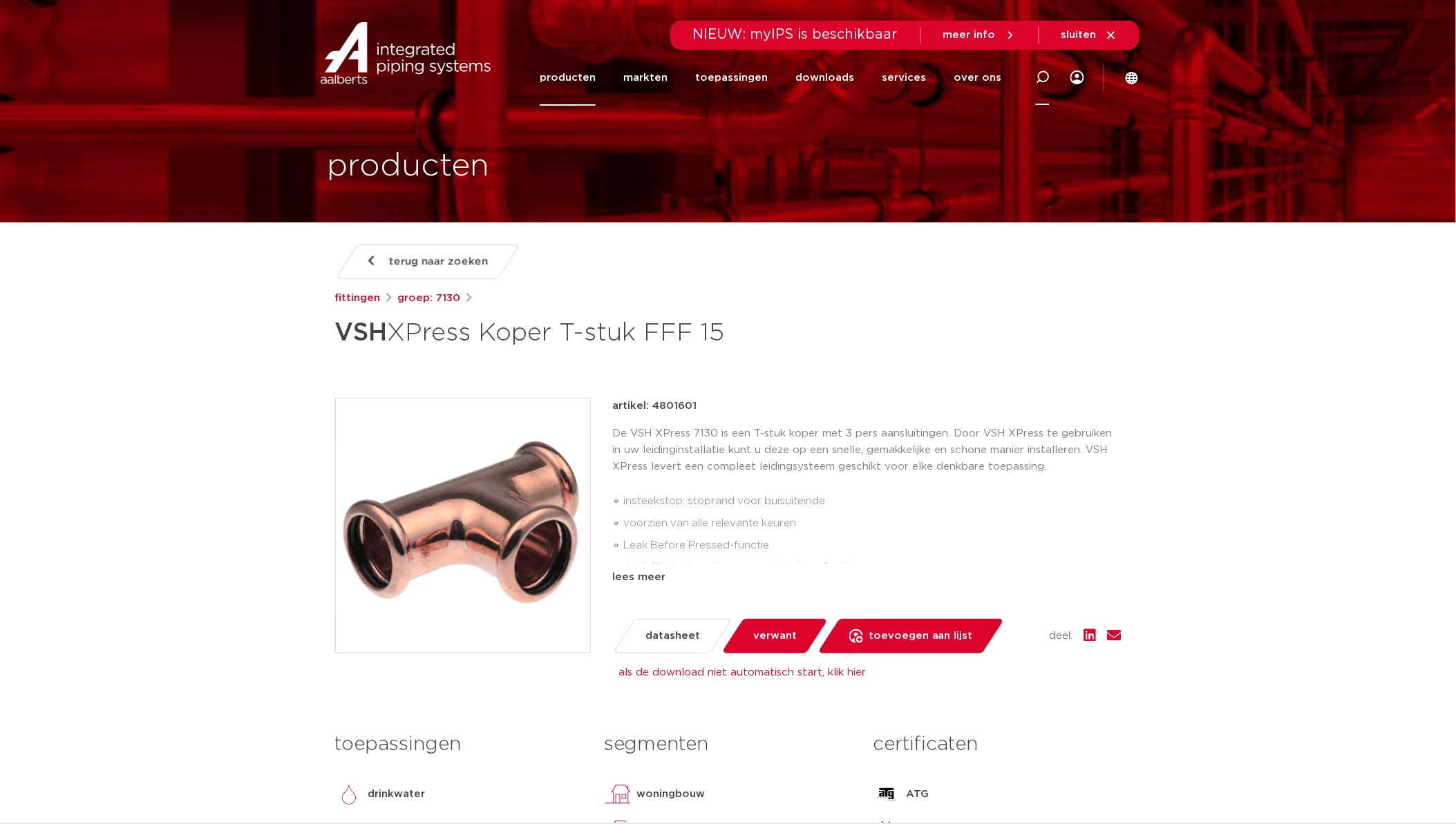
click at [1048, 70] on icon at bounding box center [1043, 77] width 14 height 14
paste input "SP4359GV"
type input "SP4359GV"
click button "Zoeken" at bounding box center [0, 0] width 0 height 0
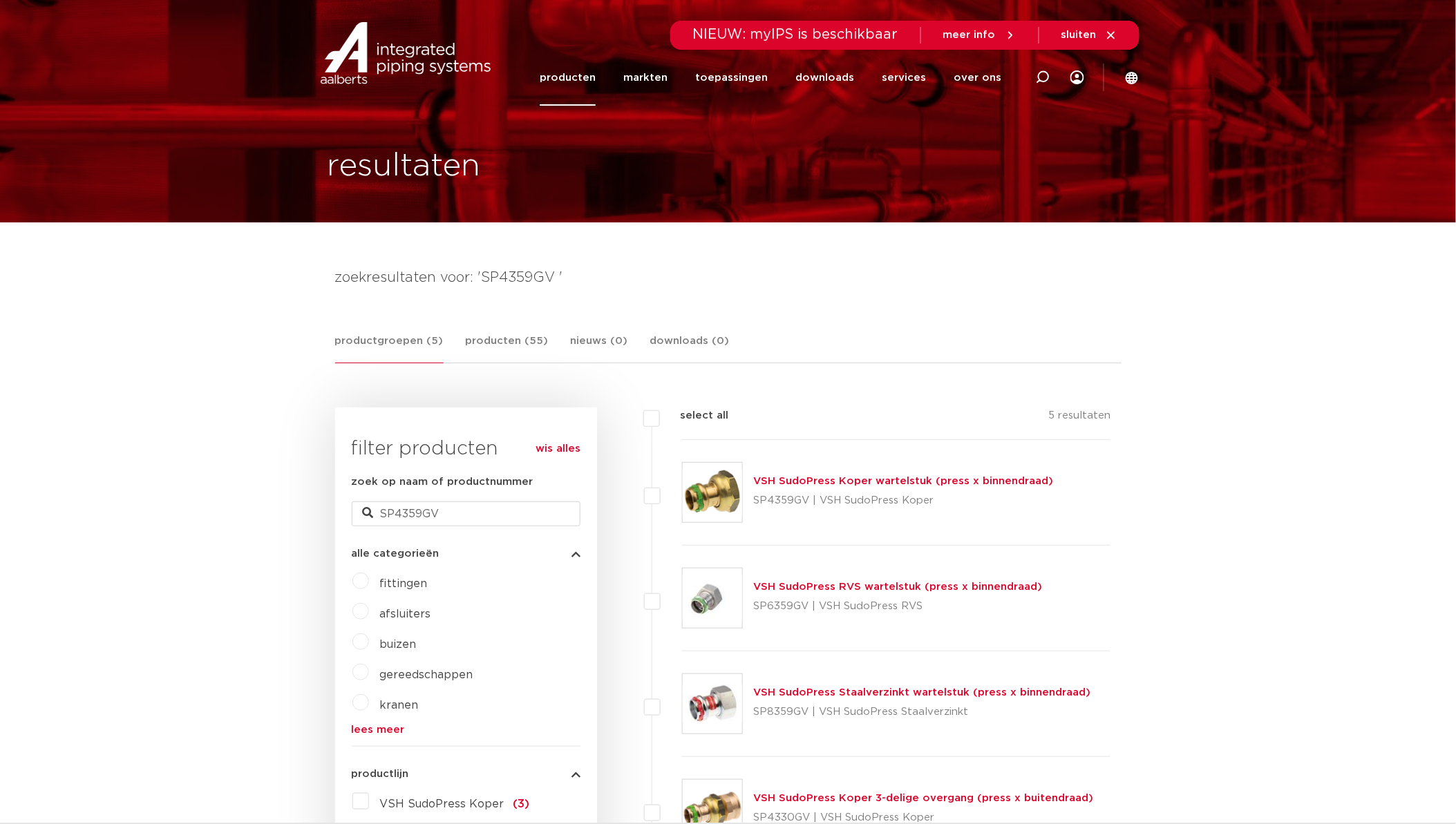
click at [719, 496] on img at bounding box center [712, 493] width 60 height 60
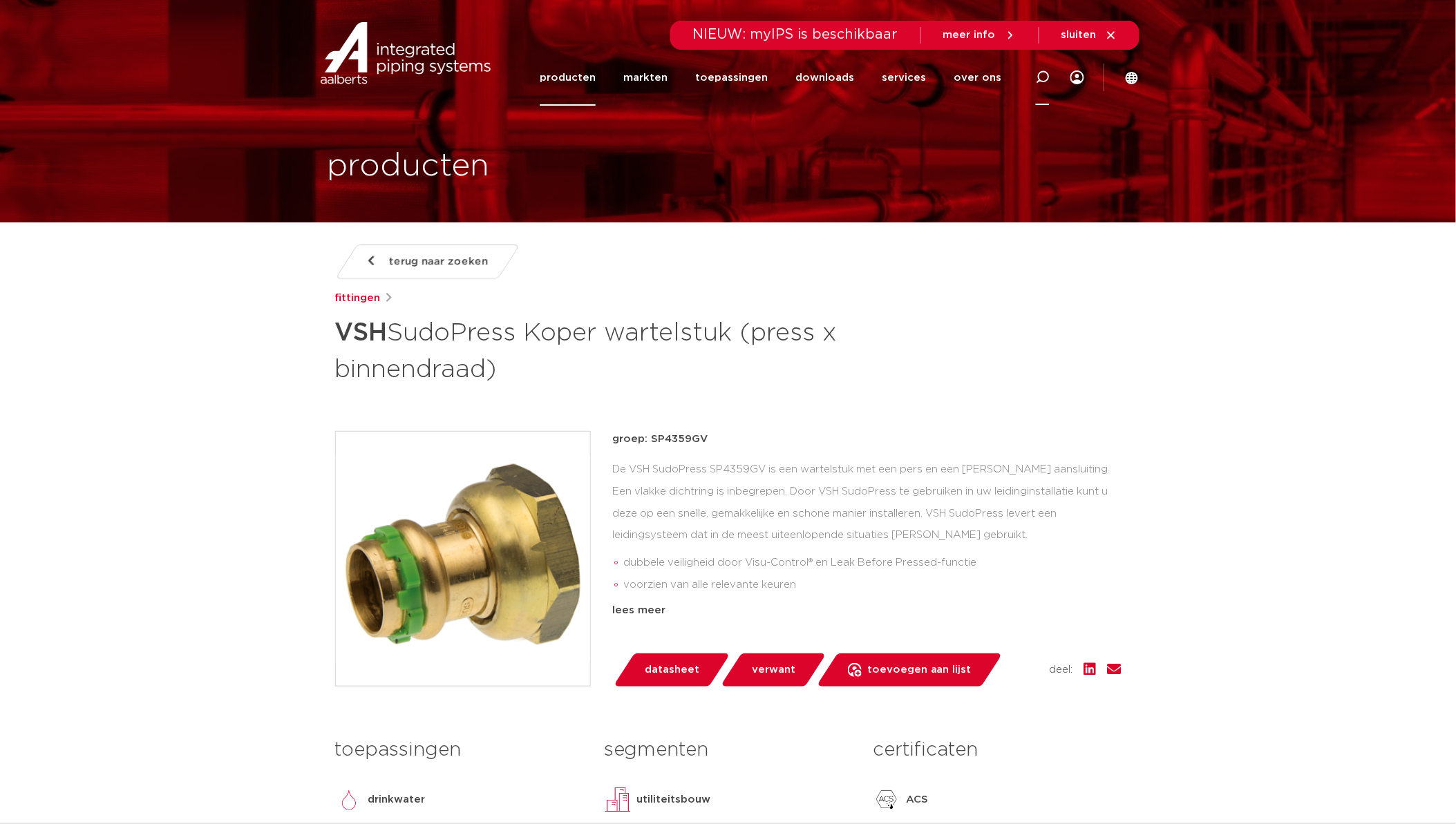
click at [1040, 78] on icon at bounding box center [1043, 77] width 14 height 14
paste input "6675064"
type input "6675064"
click button "Zoeken" at bounding box center [0, 0] width 0 height 0
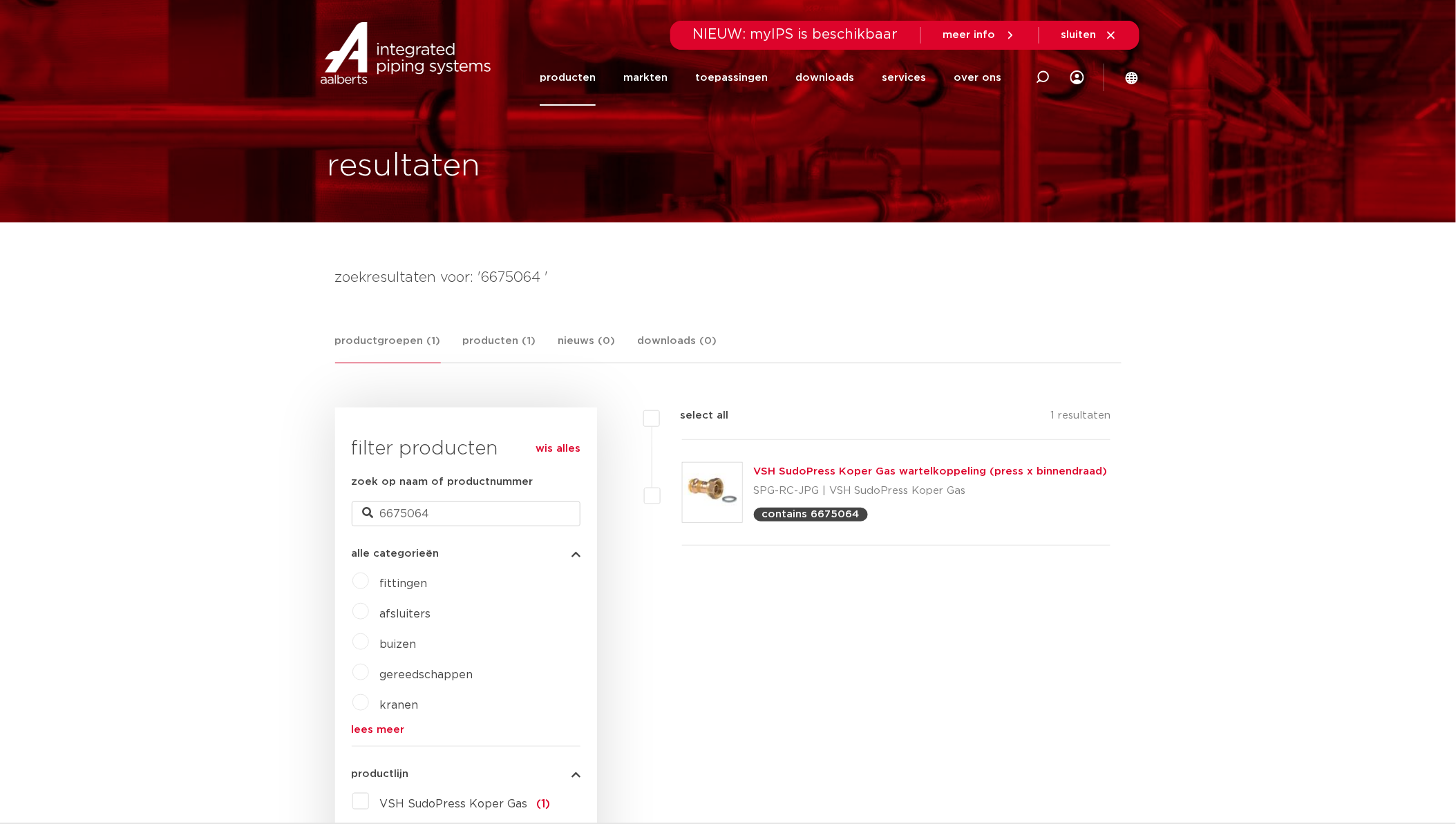
click at [709, 493] on img at bounding box center [712, 493] width 60 height 60
